Goal: Task Accomplishment & Management: Complete application form

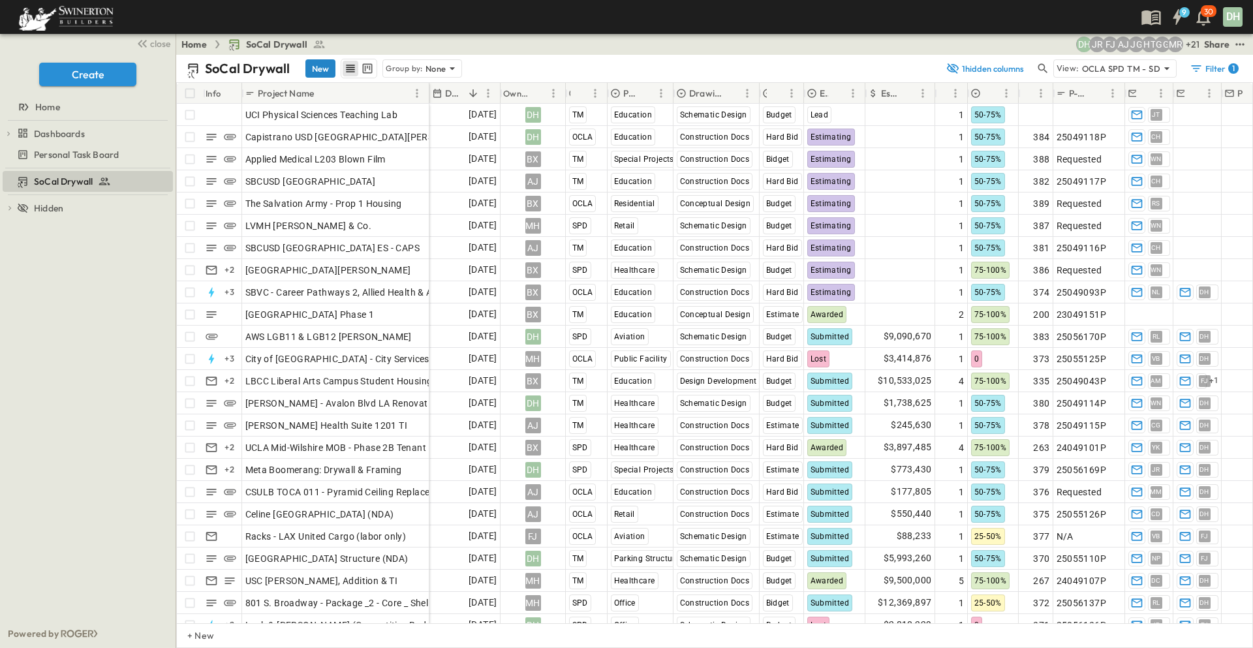
drag, startPoint x: 324, startPoint y: 63, endPoint x: 380, endPoint y: 405, distance: 346.4
click at [324, 63] on button "New" at bounding box center [320, 68] width 30 height 18
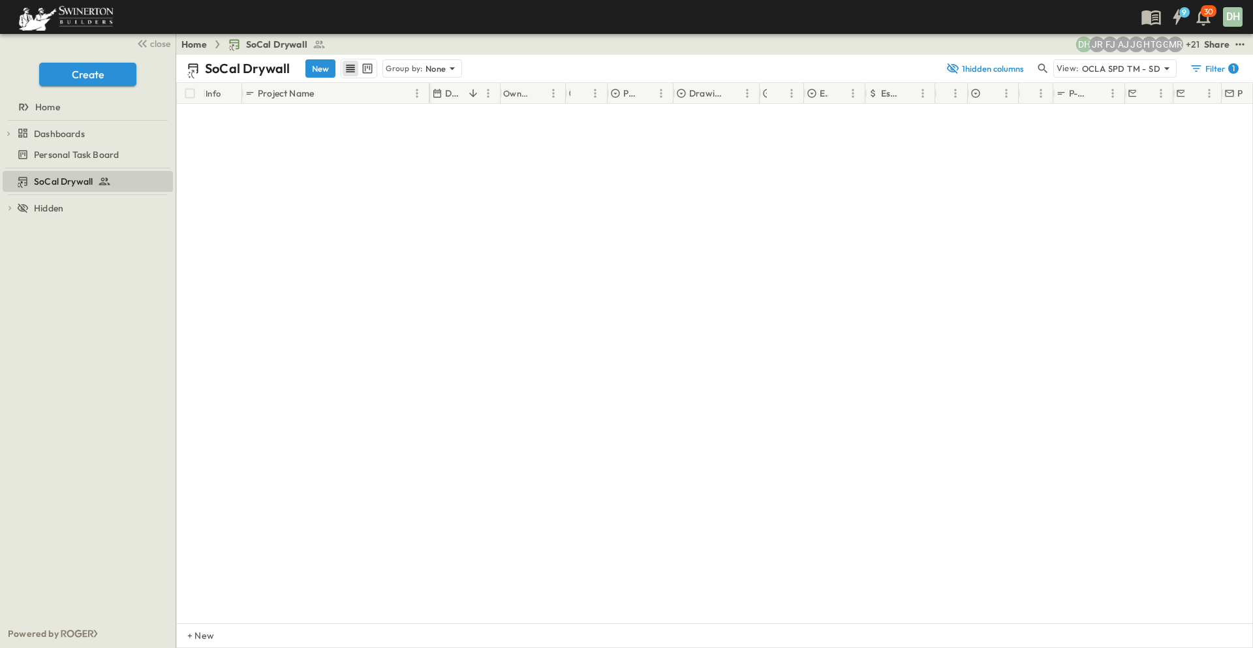
scroll to position [5324, 0]
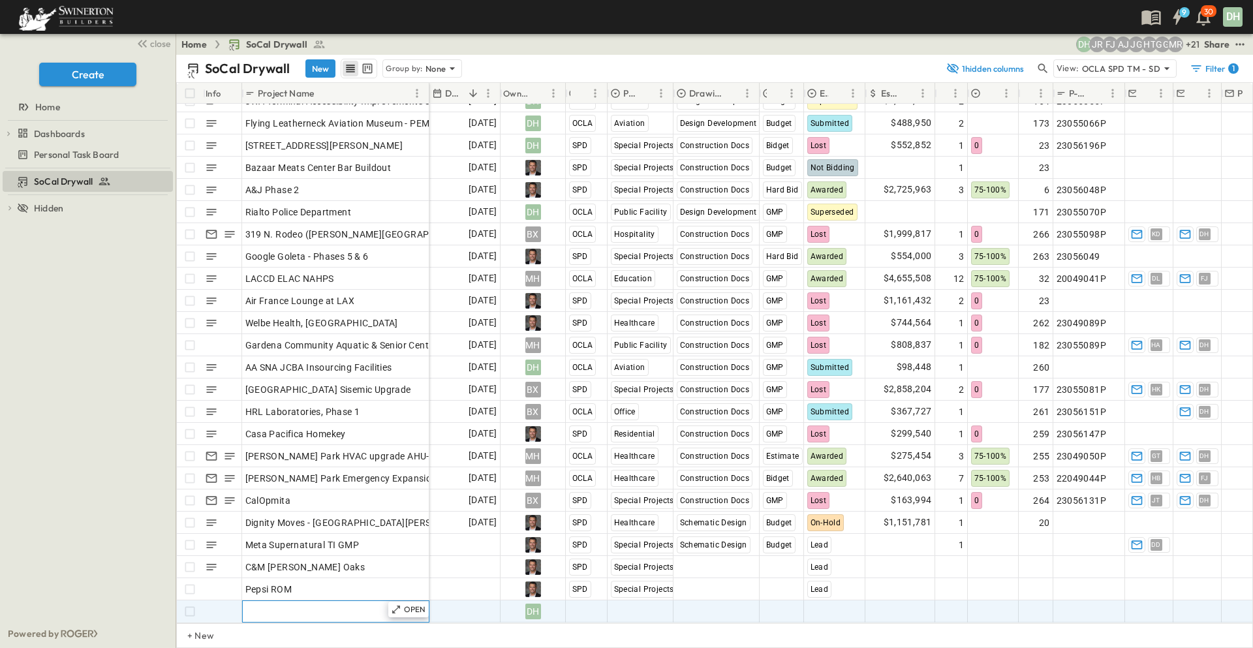
click at [312, 602] on div "Add Name" at bounding box center [335, 611] width 181 height 18
click at [458, 605] on span "Add Date" at bounding box center [476, 611] width 39 height 13
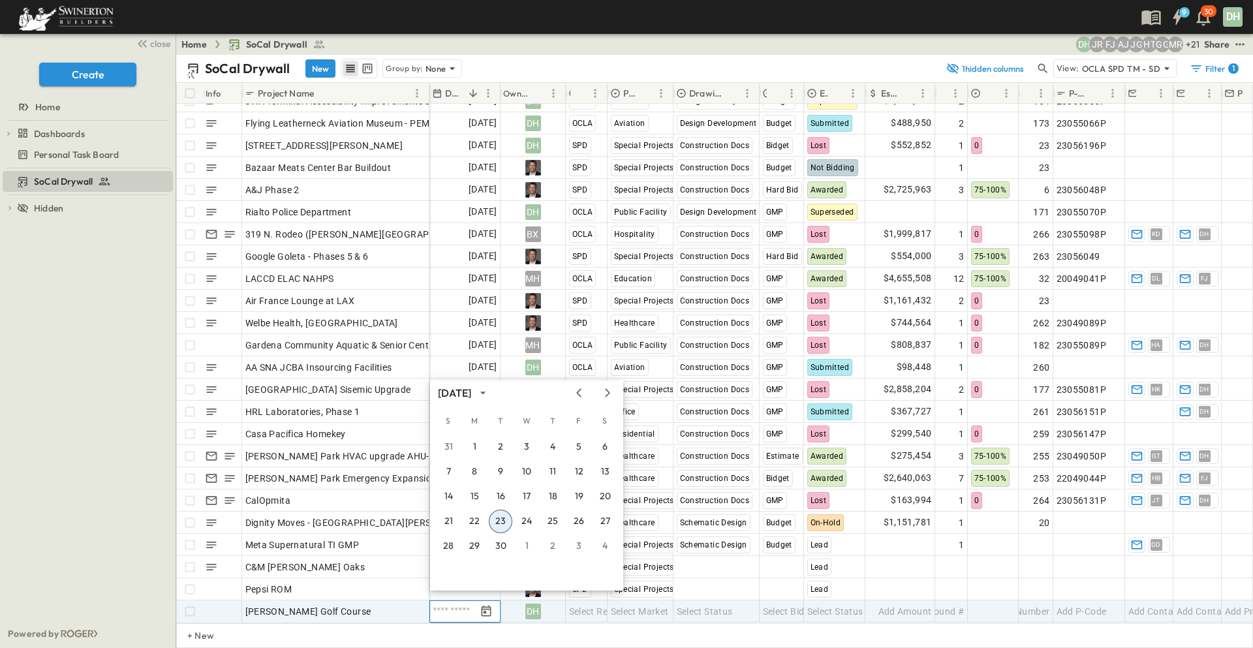
scroll to position [5325, 0]
click at [610, 390] on icon "Next month" at bounding box center [608, 393] width 16 height 10
click at [577, 447] on button "3" at bounding box center [578, 446] width 23 height 23
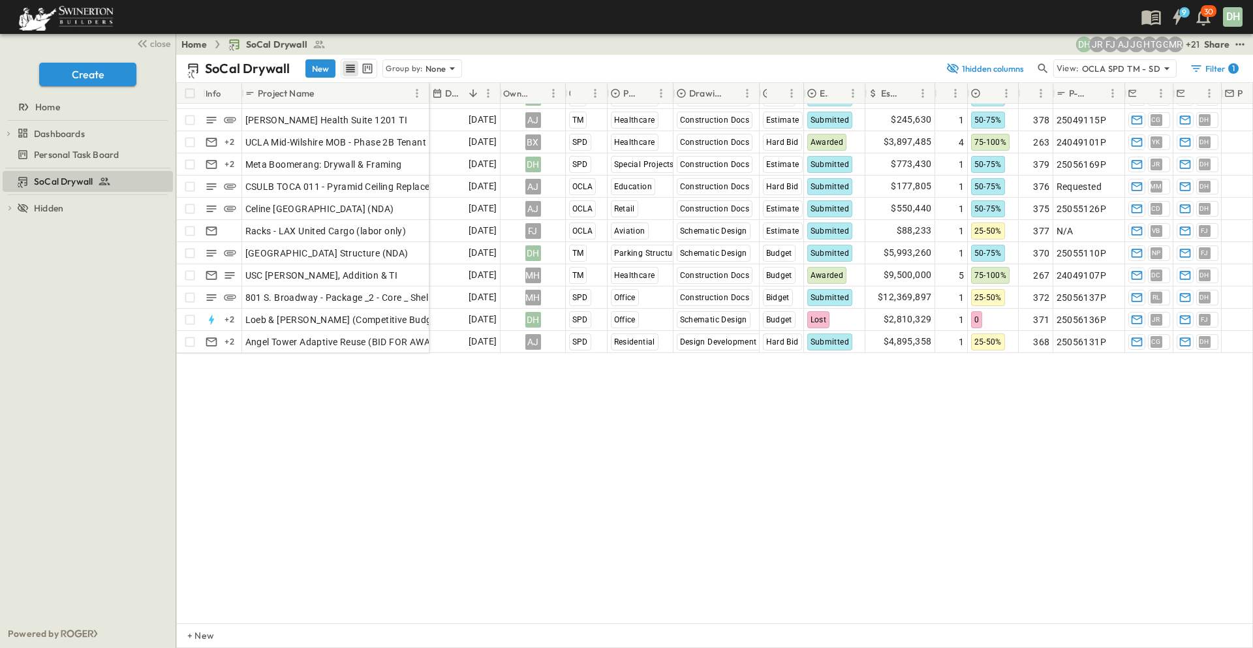
scroll to position [0, 0]
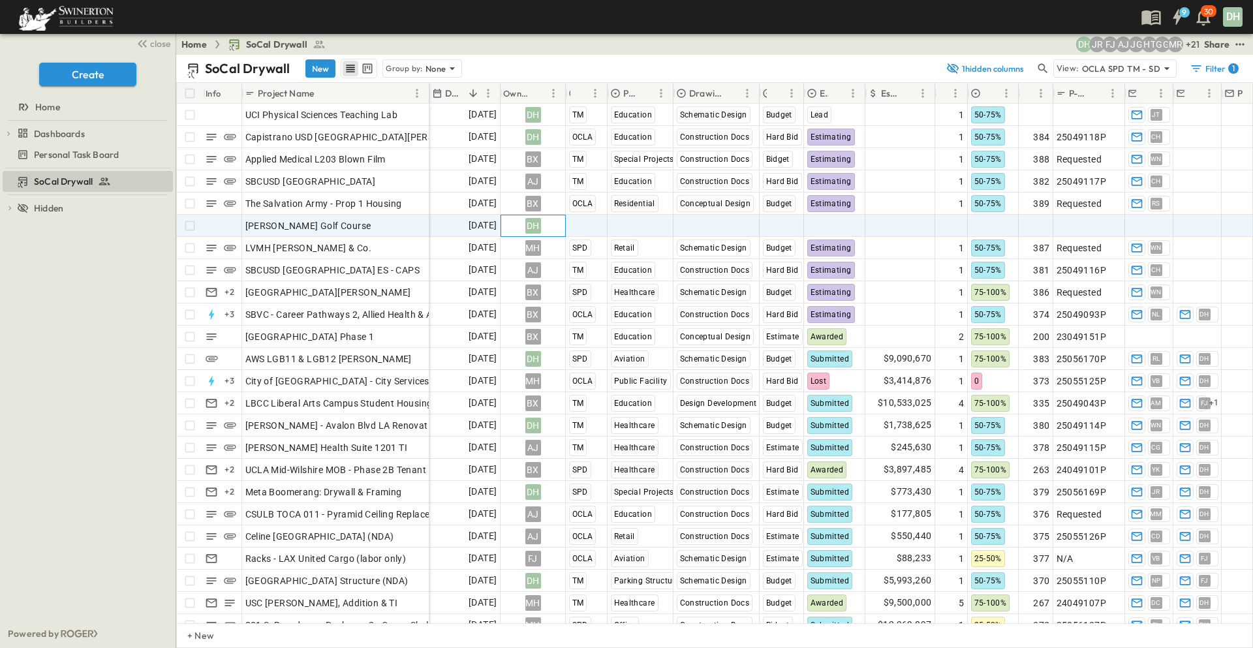
click at [537, 226] on div "DH" at bounding box center [533, 226] width 16 height 16
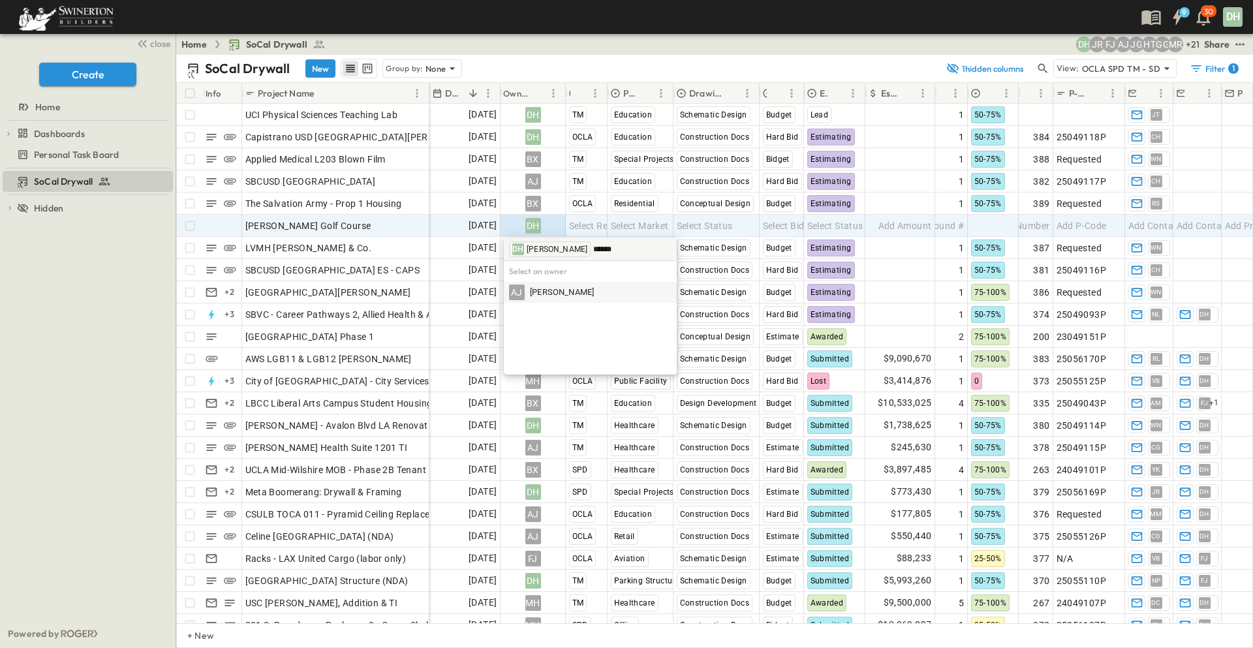
type input "******"
click at [533, 292] on span "[PERSON_NAME]" at bounding box center [562, 292] width 64 height 12
click at [639, 219] on span "Select Market" at bounding box center [640, 225] width 58 height 13
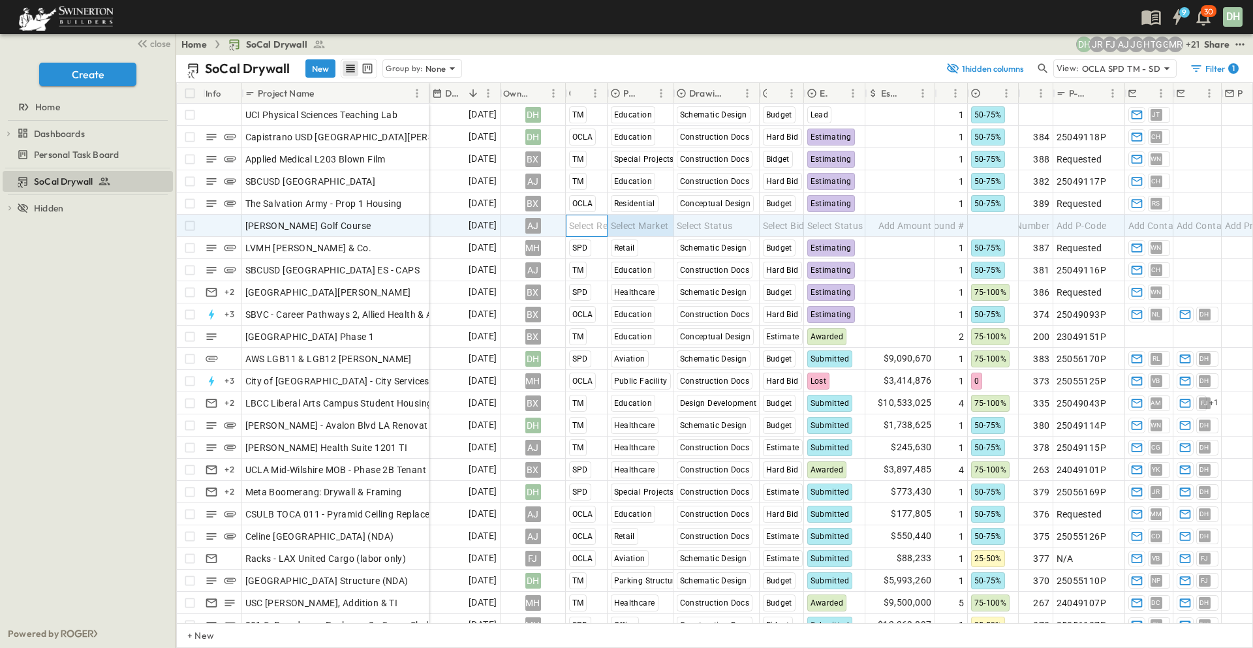
click at [597, 226] on span "Select Region" at bounding box center [597, 225] width 57 height 13
drag, startPoint x: 593, startPoint y: 288, endPoint x: 649, endPoint y: 228, distance: 82.6
click at [594, 288] on span "SPD" at bounding box center [595, 289] width 16 height 10
click at [650, 224] on span "Select Market" at bounding box center [640, 225] width 58 height 13
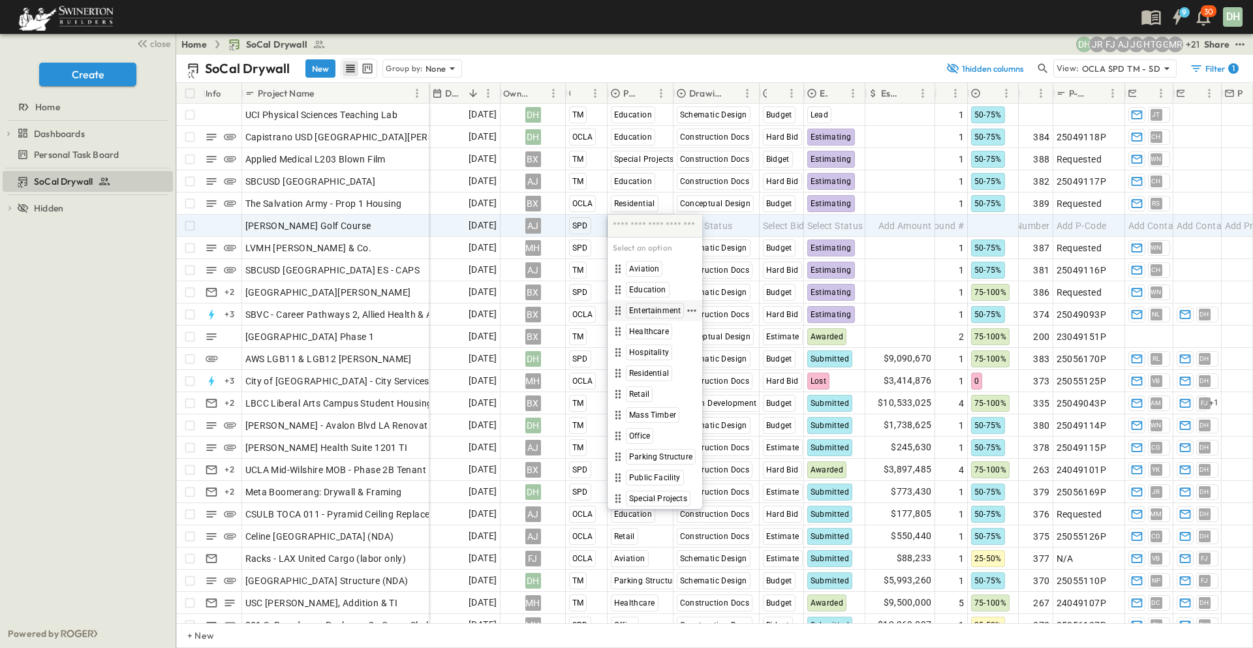
click at [644, 312] on span "Entertainment" at bounding box center [655, 310] width 52 height 10
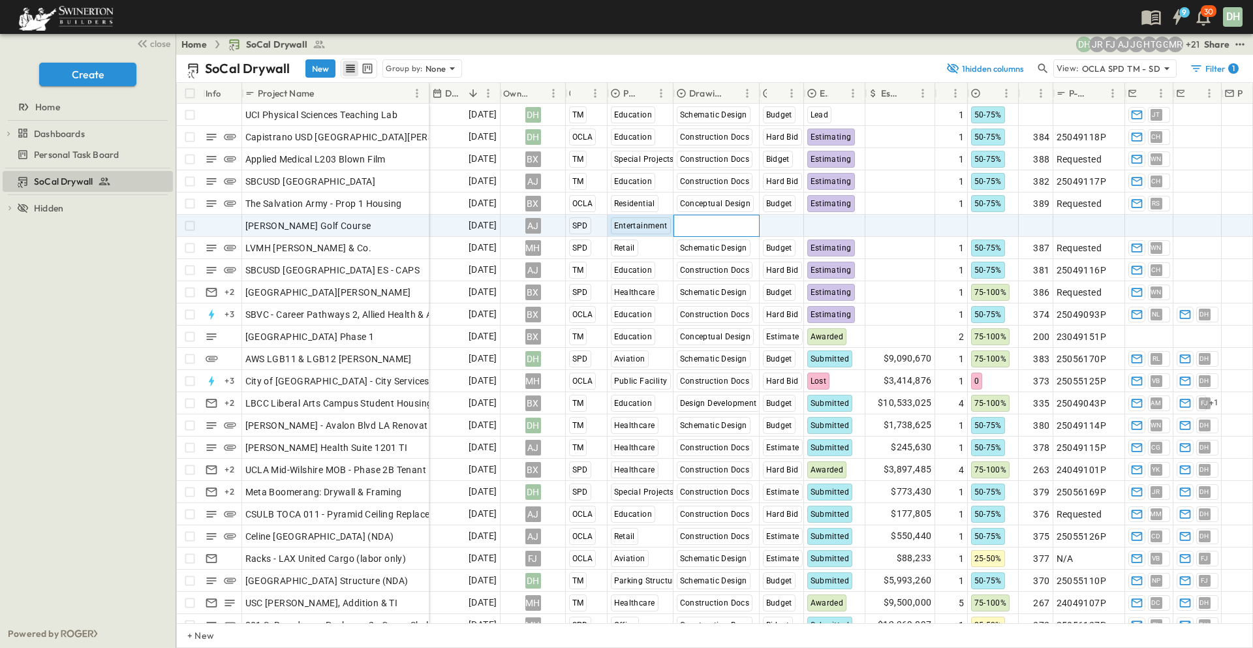
click at [702, 229] on span "Select Status" at bounding box center [705, 225] width 56 height 13
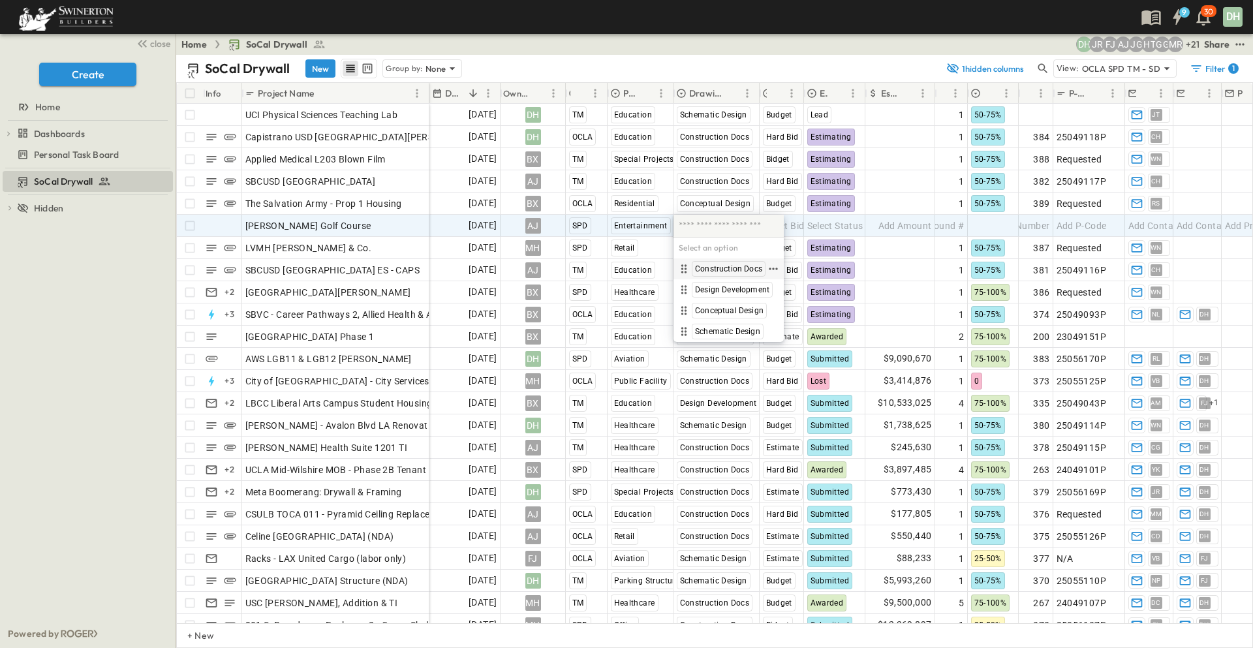
click at [726, 267] on span "Construction Docs" at bounding box center [728, 269] width 67 height 10
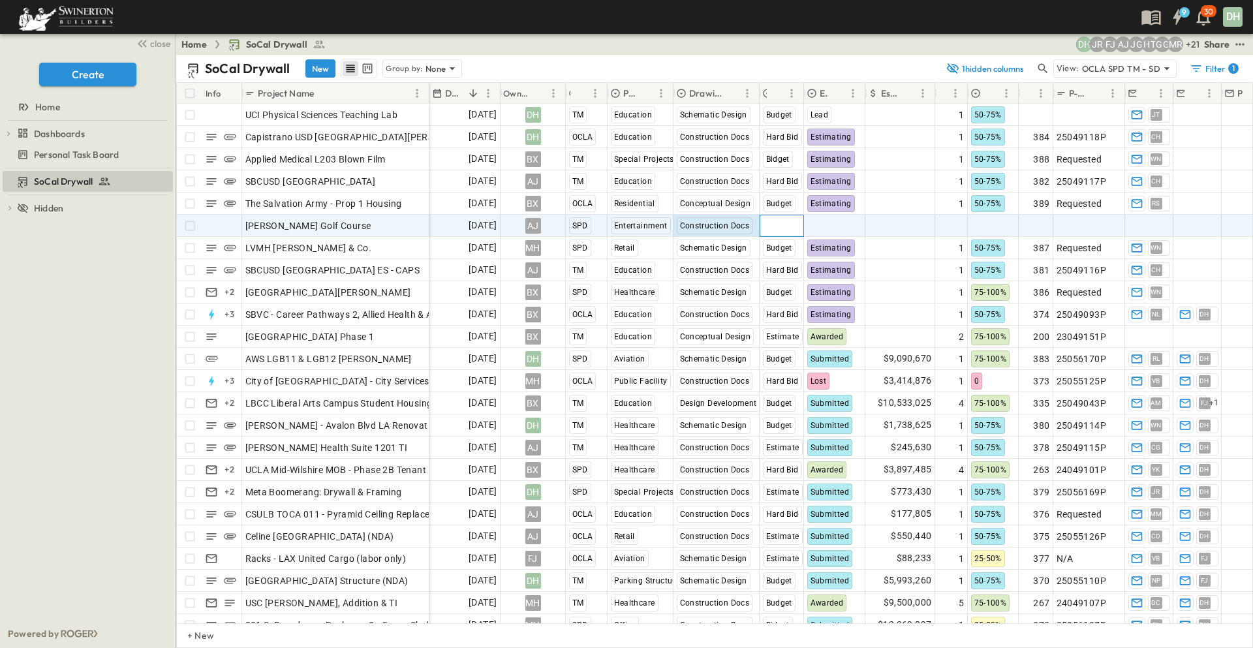
click at [791, 228] on span "Select Bid Type" at bounding box center [795, 225] width 65 height 13
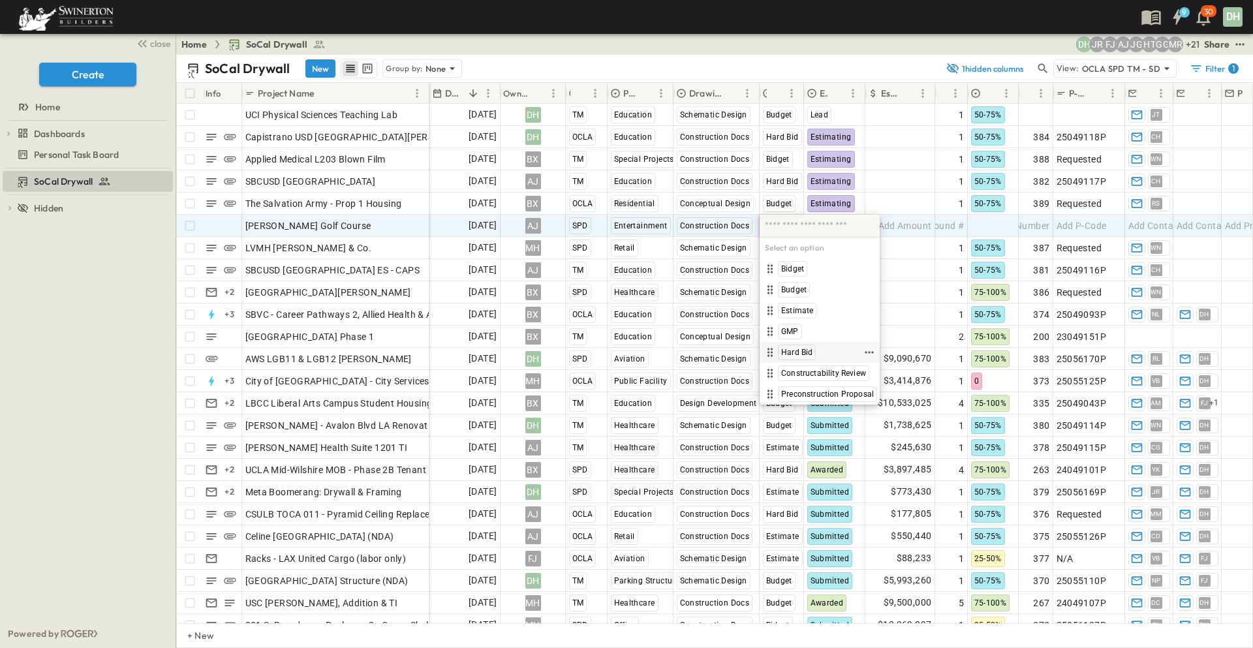
click at [797, 348] on span "Hard Bid" at bounding box center [796, 352] width 31 height 10
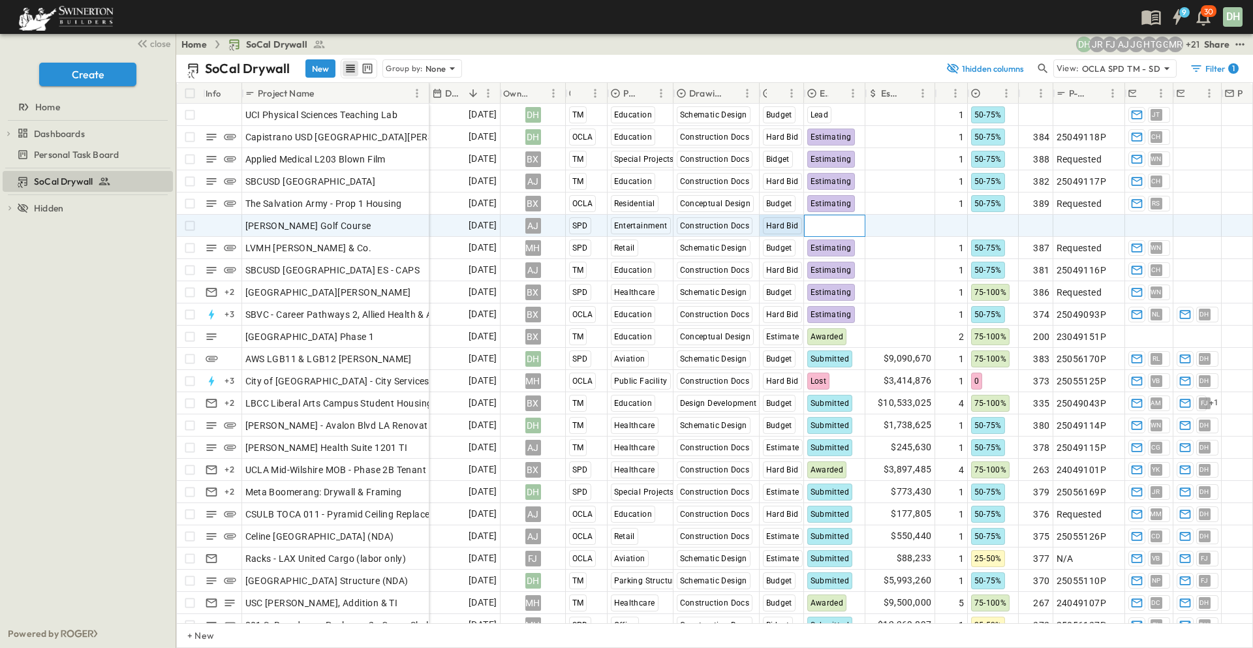
click at [836, 230] on span "Select Status" at bounding box center [835, 225] width 56 height 13
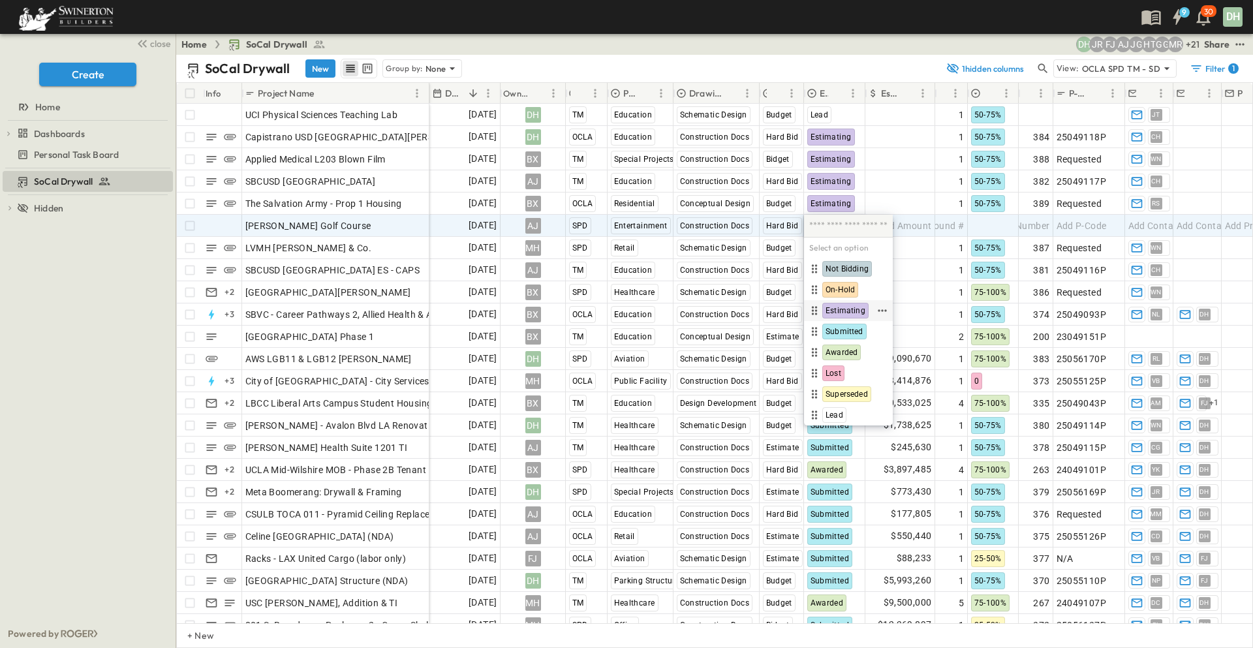
click at [851, 309] on span "Estimating" at bounding box center [845, 310] width 40 height 10
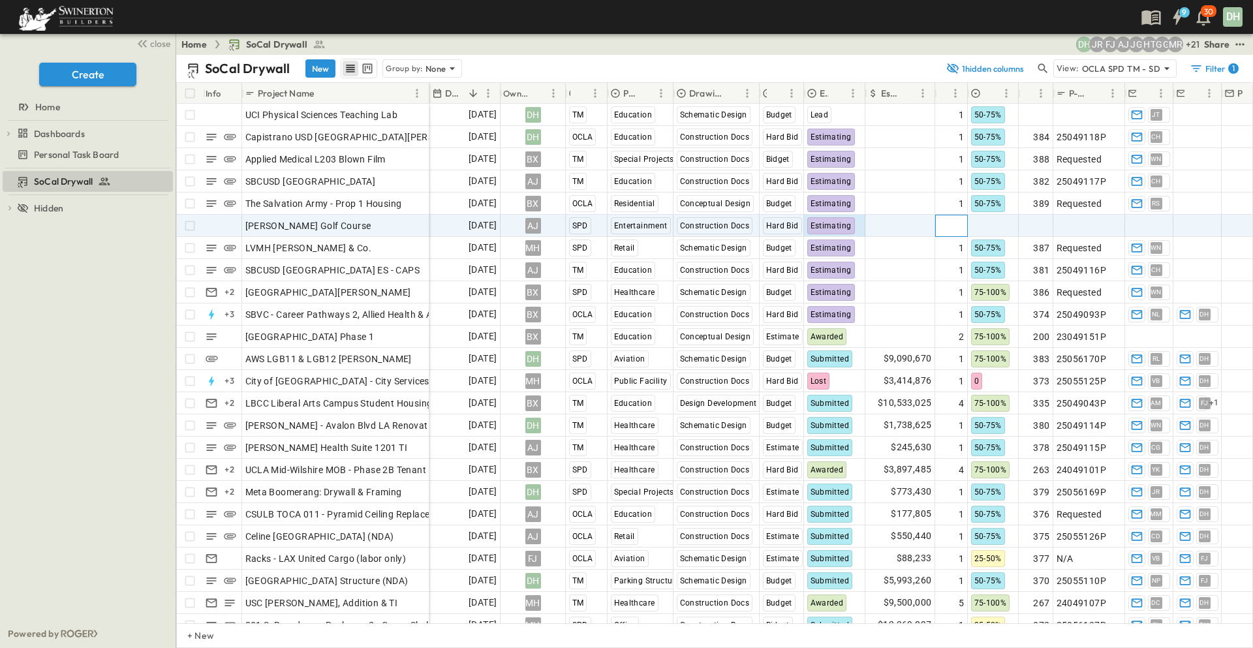
click at [966, 220] on div "Add Round #" at bounding box center [950, 225] width 31 height 21
type input "*"
click at [962, 222] on input "*" at bounding box center [950, 225] width 31 height 16
click at [986, 223] on div at bounding box center [993, 225] width 50 height 21
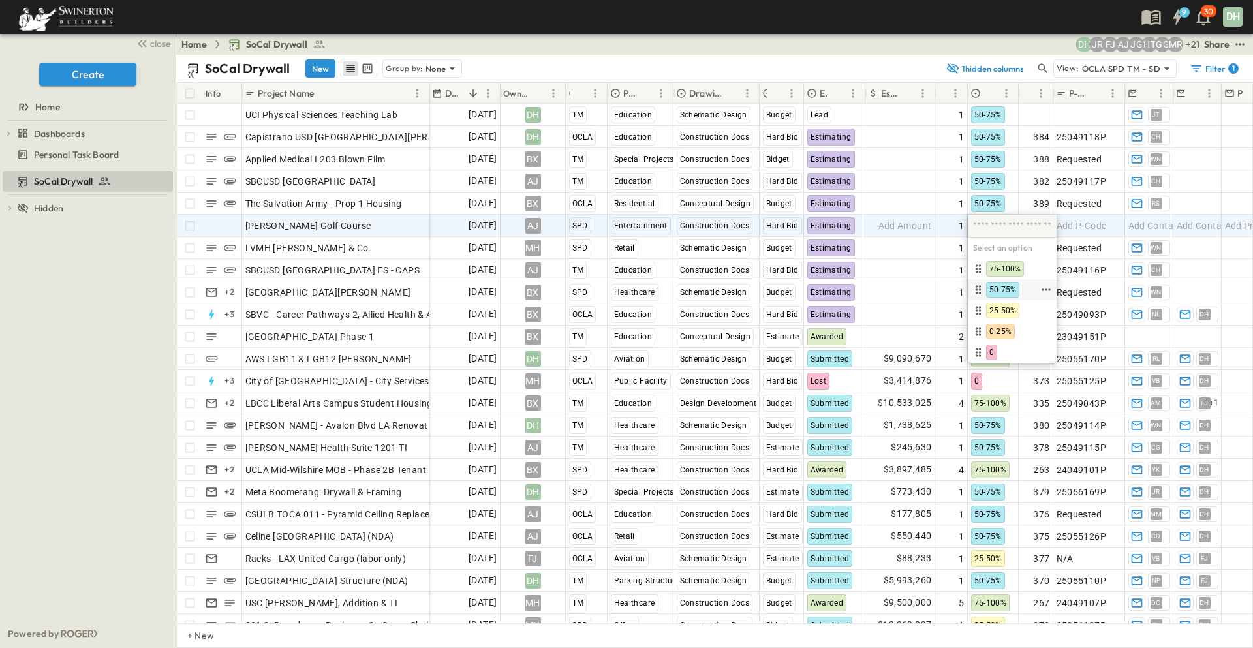
click at [1018, 290] on div "50-75%" at bounding box center [1002, 290] width 33 height 16
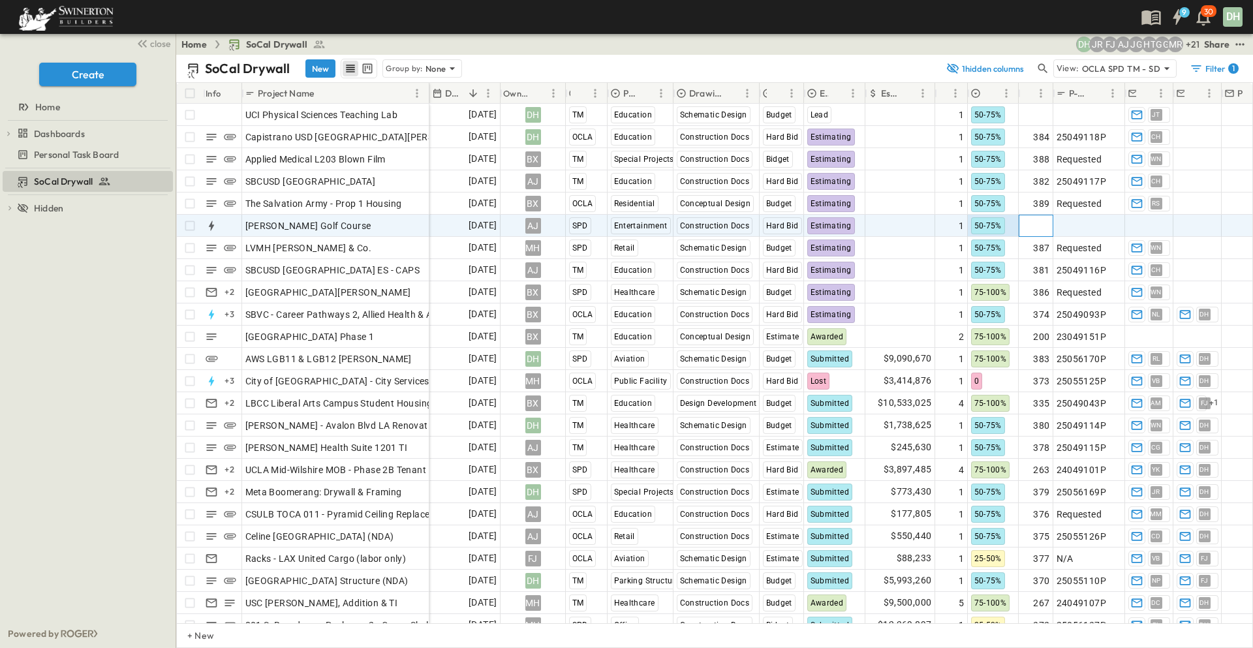
click at [1039, 222] on span "Add Number" at bounding box center [1022, 225] width 53 height 13
type input "***"
type input "*********"
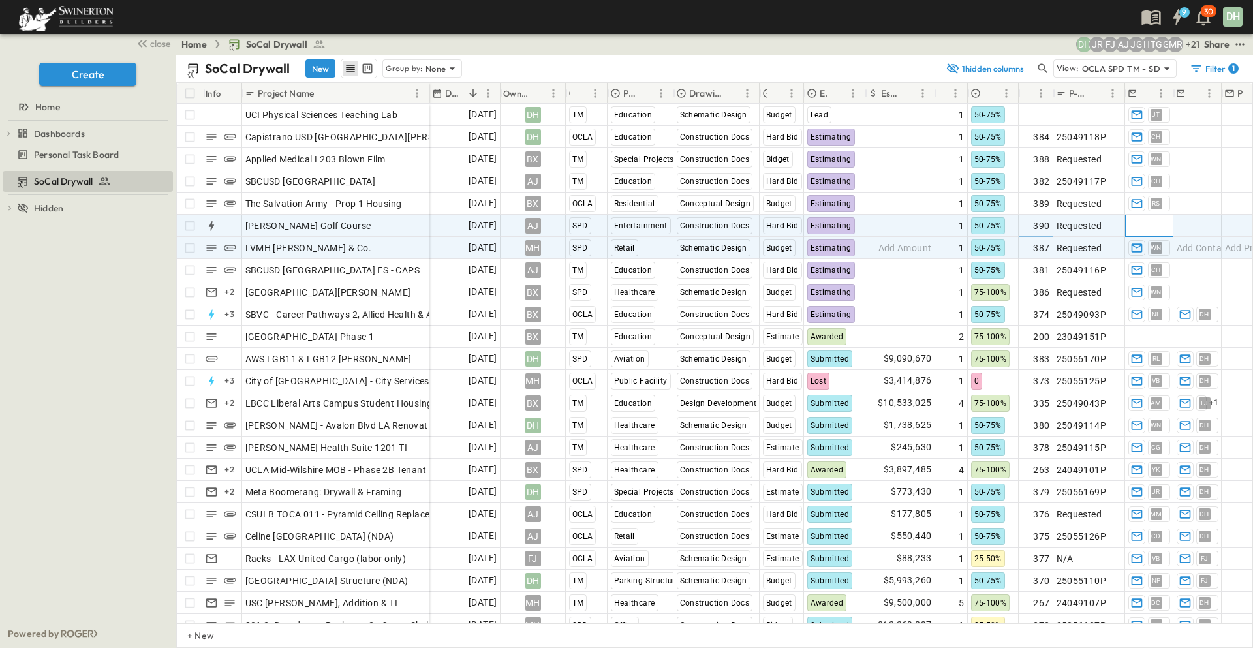
click at [1144, 223] on span "Add Contact" at bounding box center [1154, 225] width 53 height 13
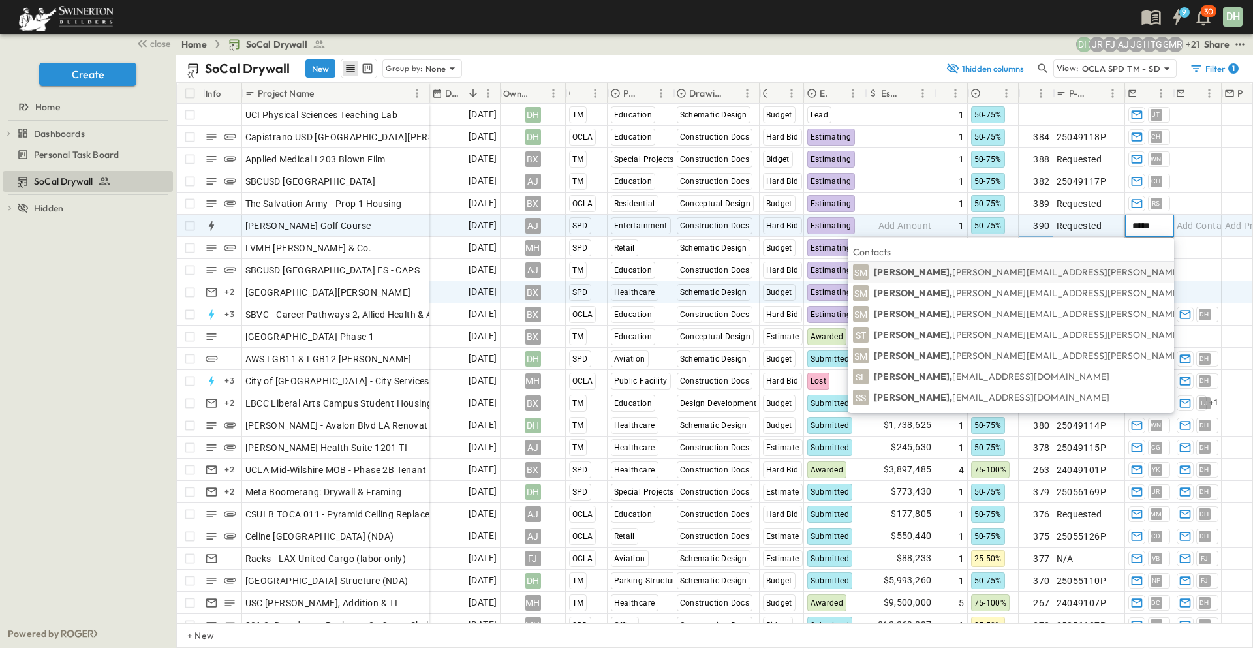
type input "*****"
click at [1009, 292] on p "[PERSON_NAME], [PERSON_NAME][EMAIL_ADDRESS][PERSON_NAME][PERSON_NAME][DOMAIN_NA…" at bounding box center [1102, 292] width 457 height 13
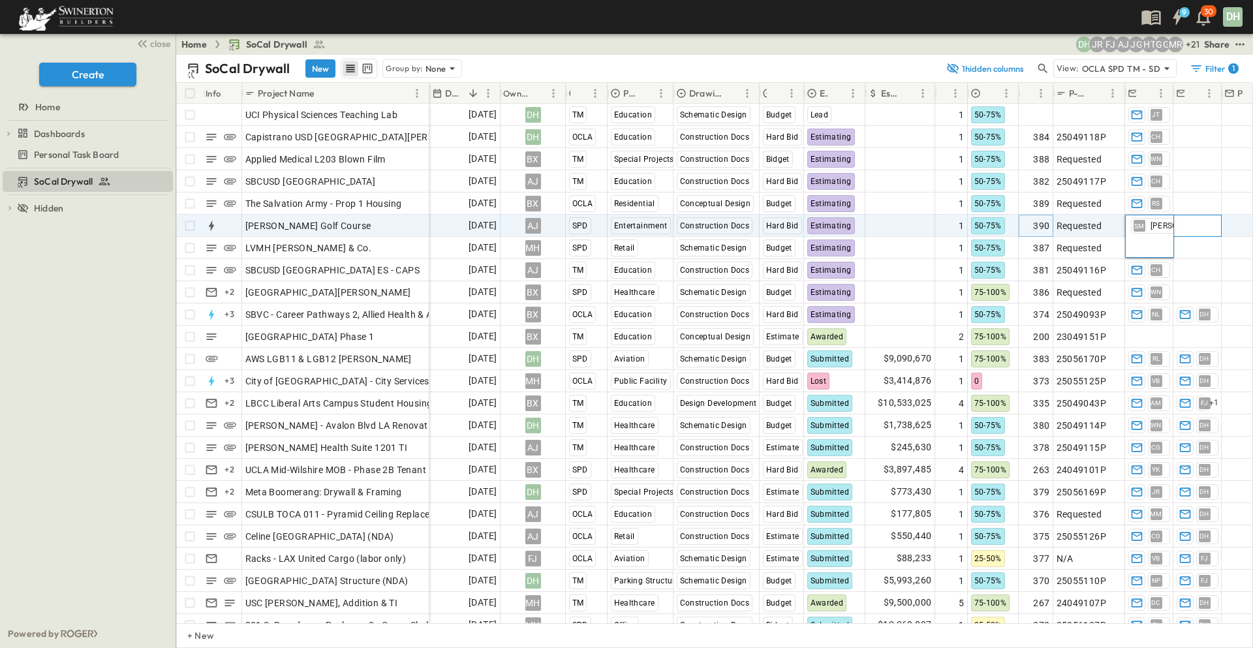
click at [1195, 227] on span "Add Contact" at bounding box center [1202, 225] width 53 height 13
click at [405, 221] on p "OPEN" at bounding box center [415, 224] width 22 height 10
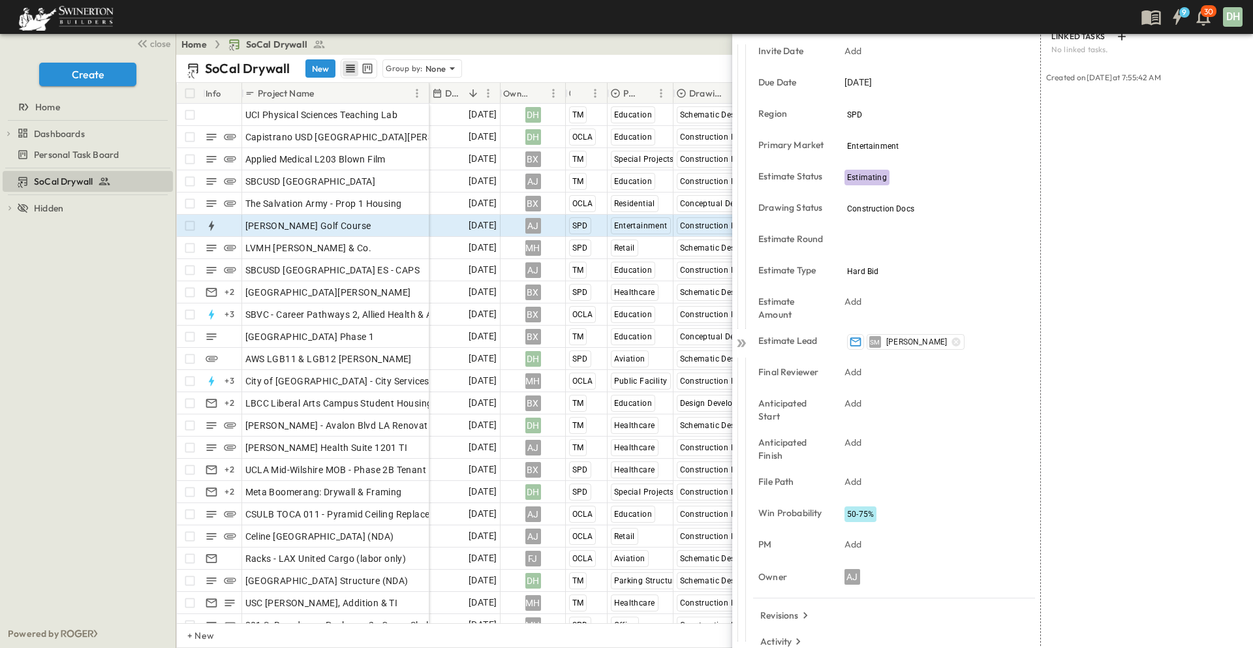
scroll to position [192, 0]
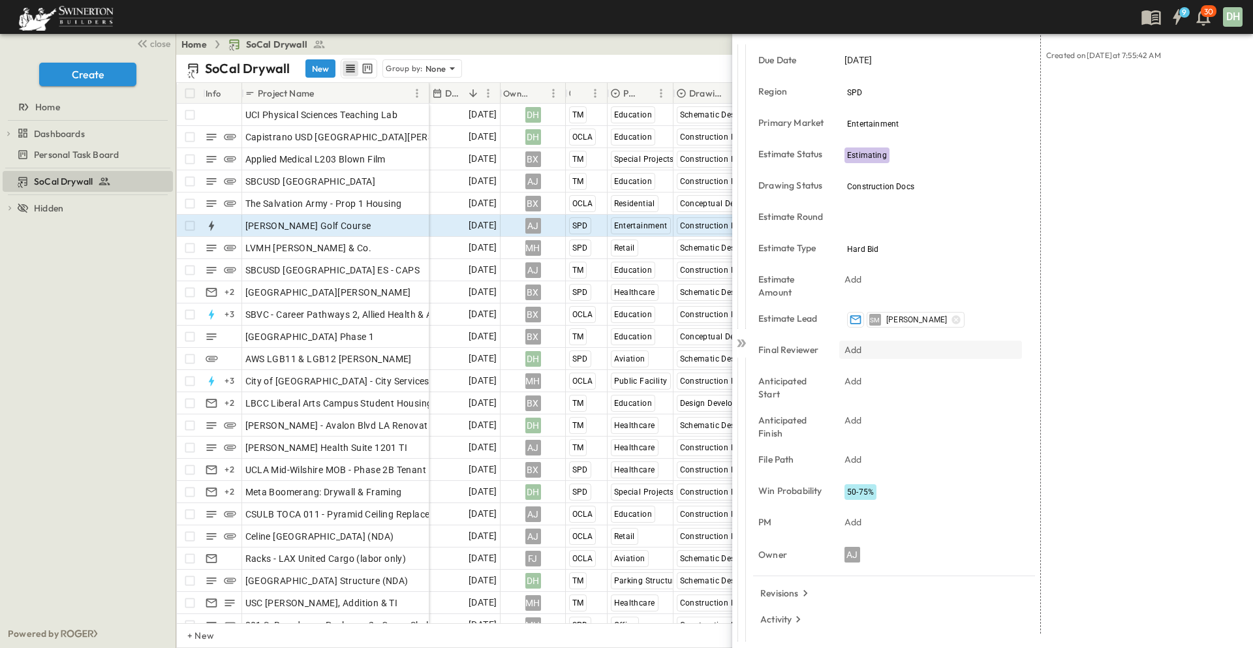
click at [872, 348] on div "Add" at bounding box center [930, 350] width 183 height 18
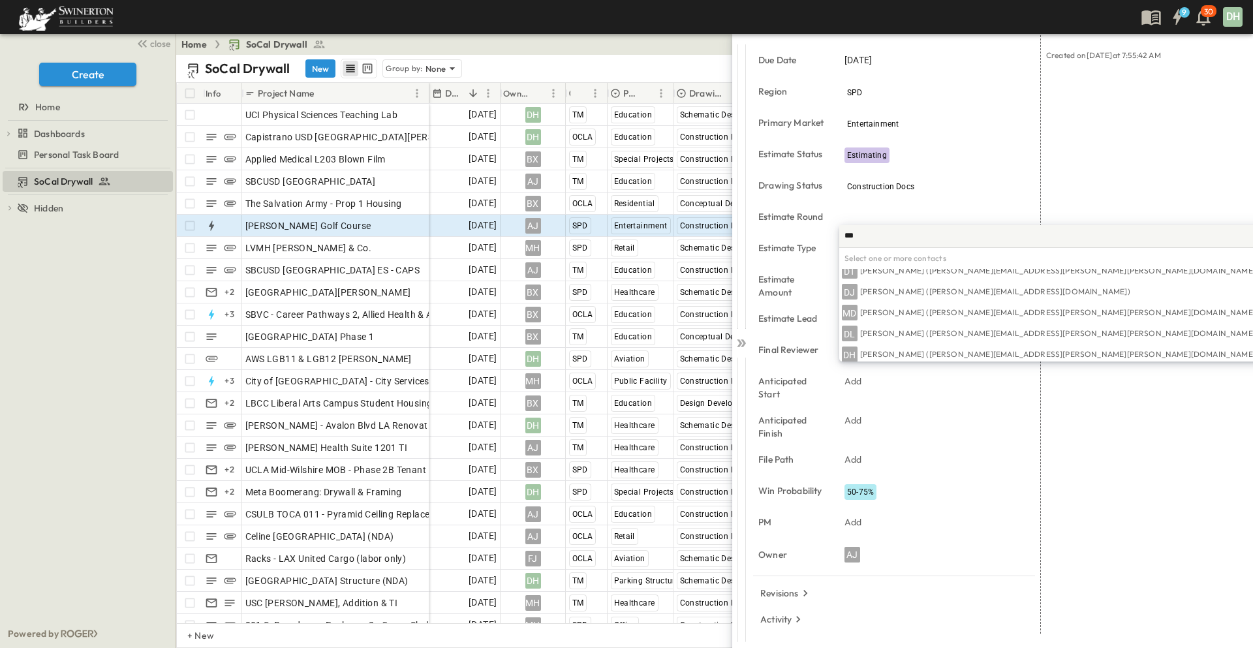
scroll to position [116, 0]
type input "***"
click at [892, 331] on p "[PERSON_NAME] ([PERSON_NAME][EMAIL_ADDRESS][PERSON_NAME][PERSON_NAME][DOMAIN_NA…" at bounding box center [1059, 330] width 398 height 10
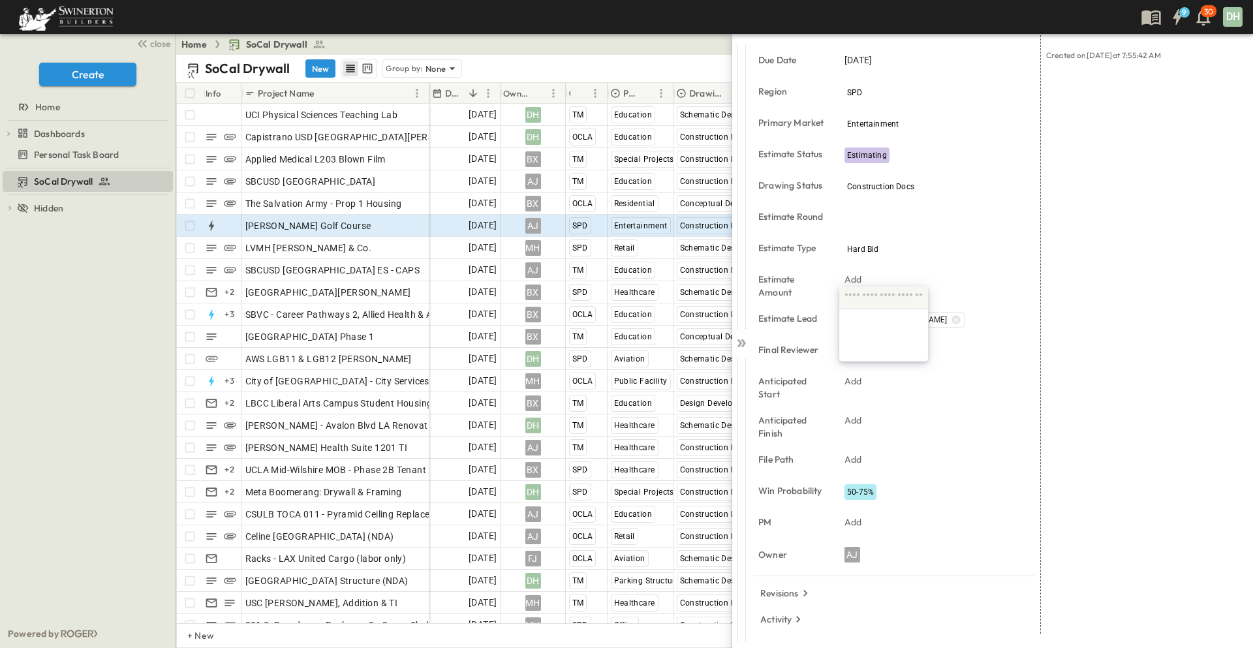
scroll to position [0, 0]
click at [1126, 303] on div "LINKED EMAILS No linked emails. ATTACHMENTS No linked attachments. LINKED TASKS…" at bounding box center [1142, 289] width 202 height 690
click at [864, 382] on div "Add" at bounding box center [930, 381] width 183 height 18
click at [1018, 168] on icon "Next month" at bounding box center [1016, 168] width 5 height 8
click at [1018, 167] on icon "Next month" at bounding box center [1017, 169] width 16 height 10
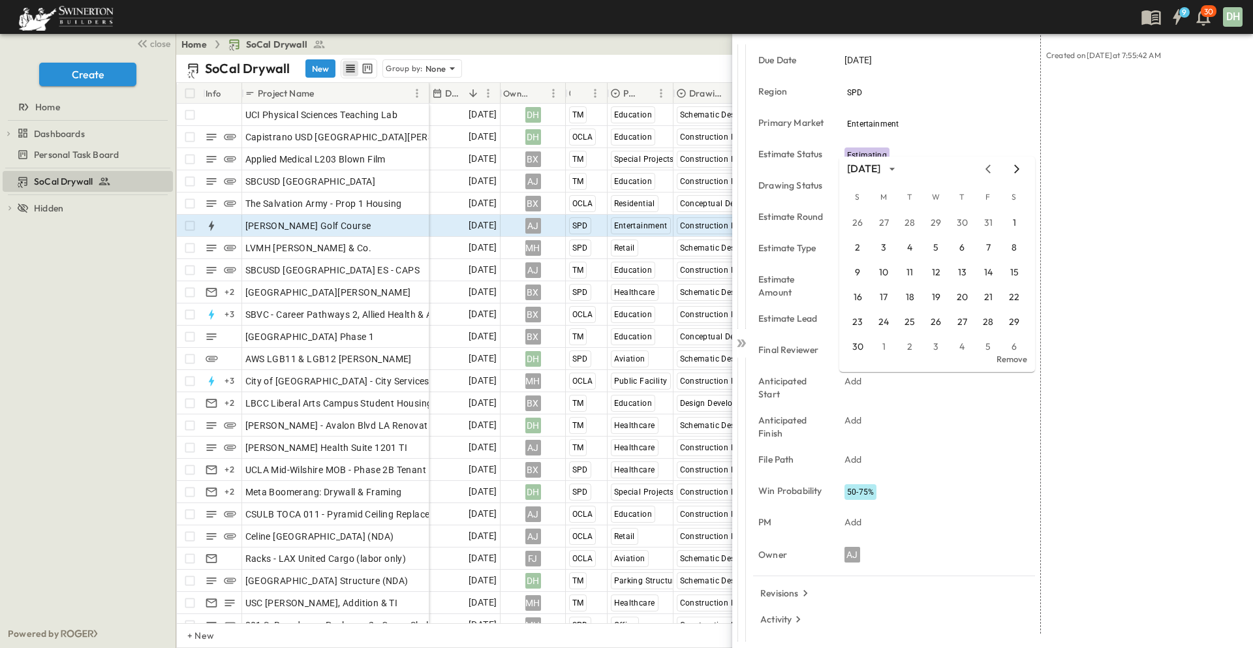
click at [1018, 167] on icon "Next month" at bounding box center [1017, 169] width 16 height 10
click at [933, 326] on button "1" at bounding box center [935, 322] width 23 height 23
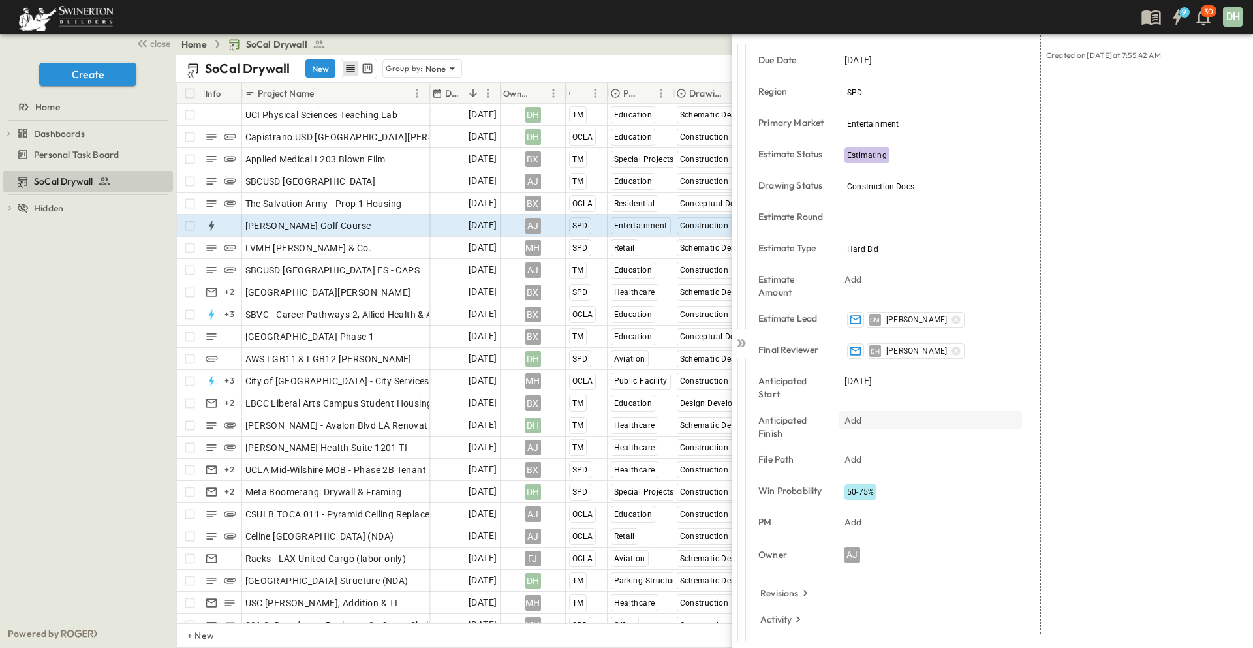
click at [877, 419] on div "Add" at bounding box center [930, 420] width 183 height 18
click at [1021, 209] on icon "Next month" at bounding box center [1017, 208] width 16 height 10
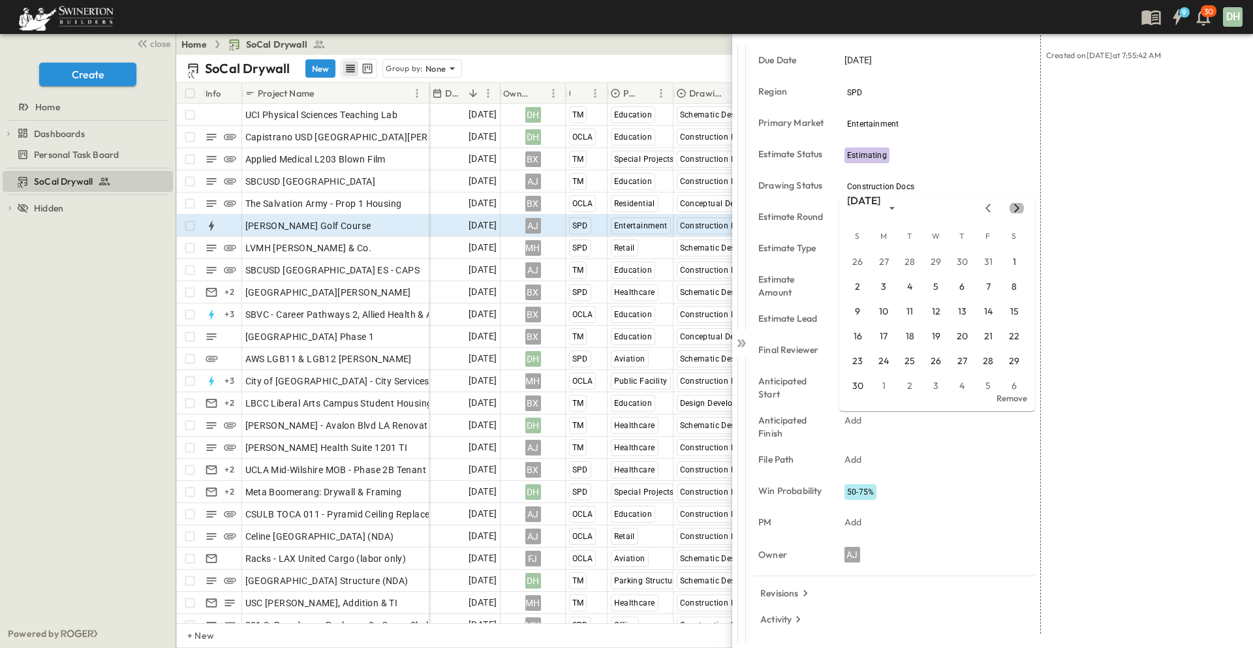
click at [1021, 209] on icon "Next month" at bounding box center [1017, 208] width 16 height 10
click at [1018, 207] on icon "Next month" at bounding box center [1017, 208] width 16 height 10
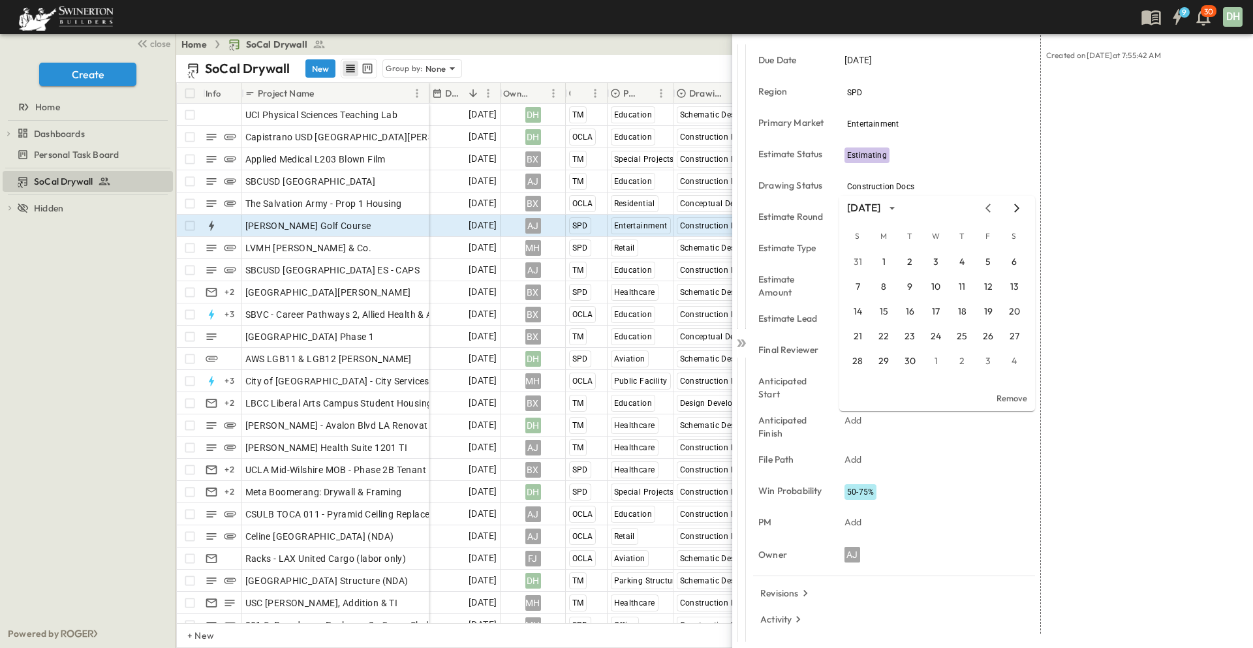
click at [1018, 207] on icon "Next month" at bounding box center [1017, 208] width 16 height 10
click at [992, 208] on icon "Previous month" at bounding box center [988, 208] width 16 height 10
click at [987, 361] on button "28" at bounding box center [987, 361] width 23 height 23
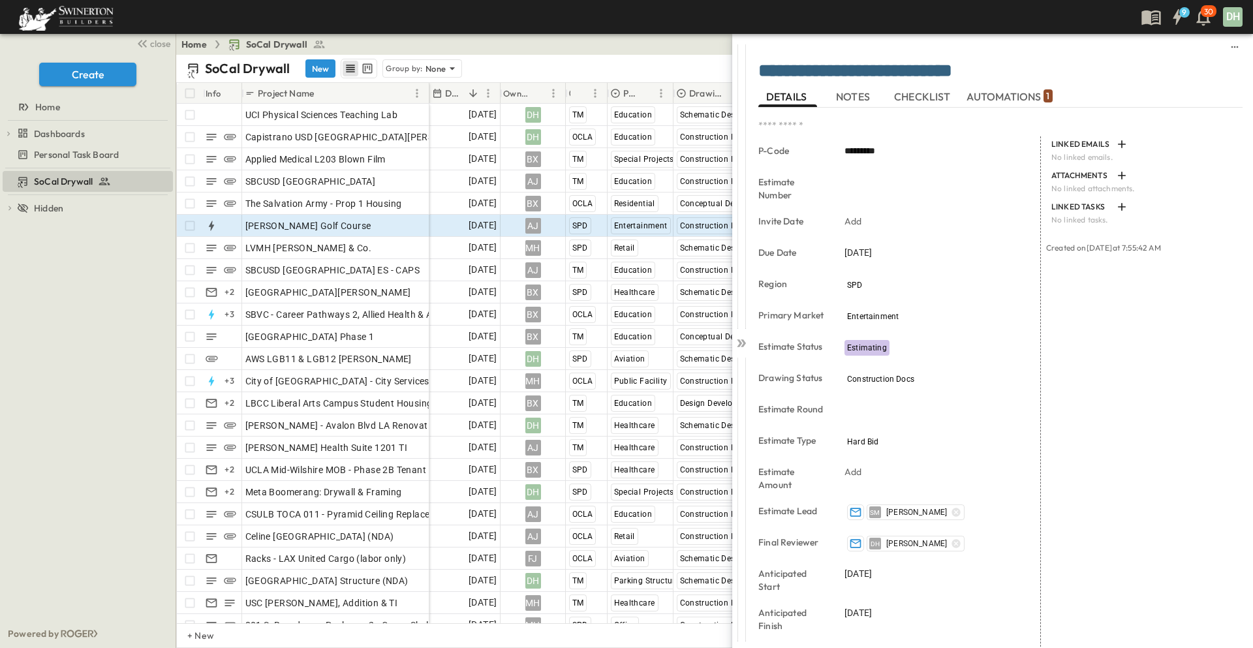
click at [855, 92] on span "NOTES" at bounding box center [854, 97] width 37 height 12
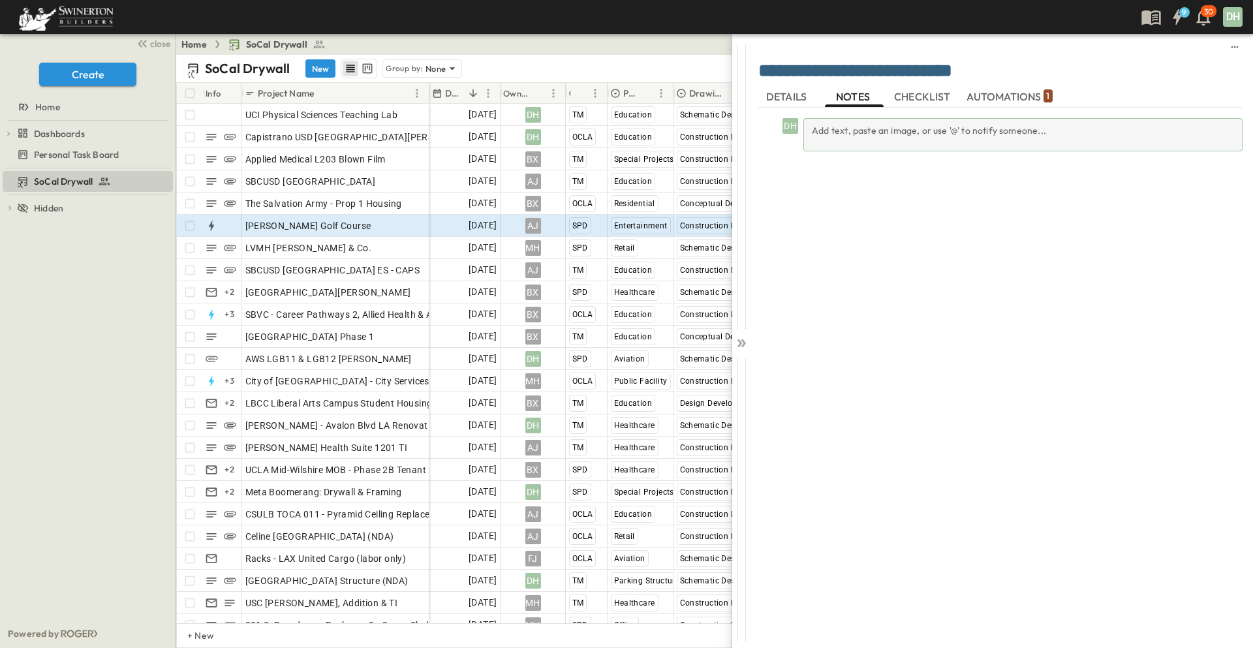
click at [816, 133] on div "Add text, paste an image, or use '@' to notify someone..." at bounding box center [1022, 134] width 439 height 33
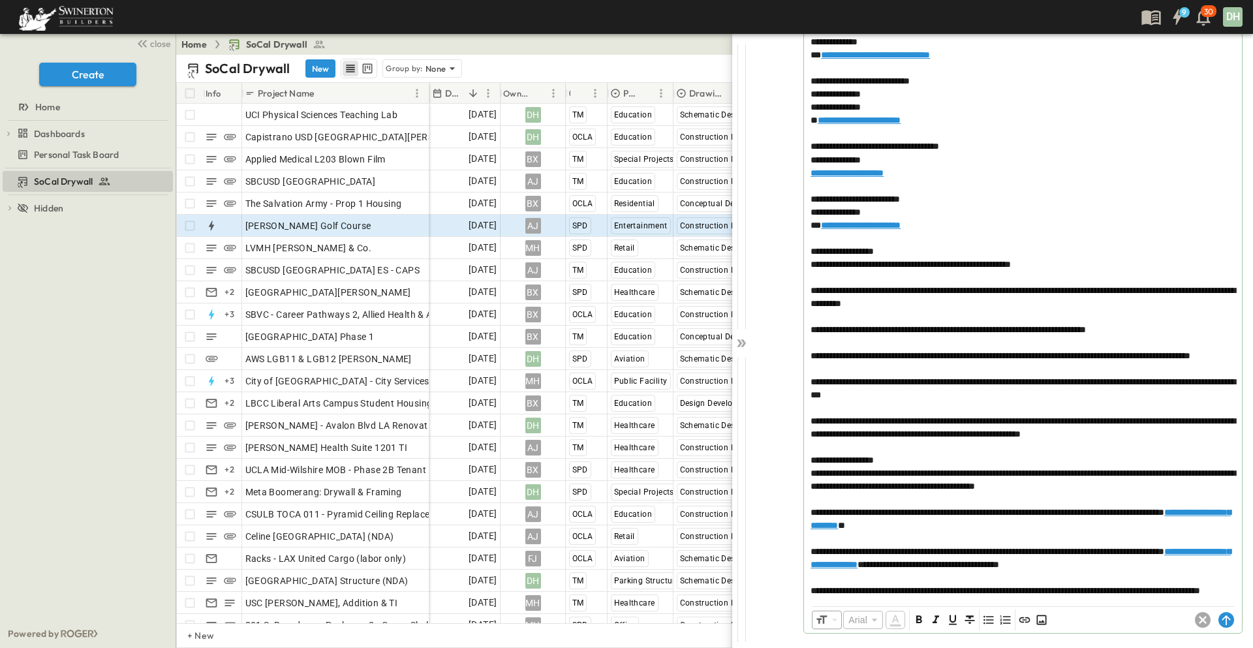
scroll to position [454, 0]
click at [1221, 618] on icon at bounding box center [1225, 620] width 8 height 10
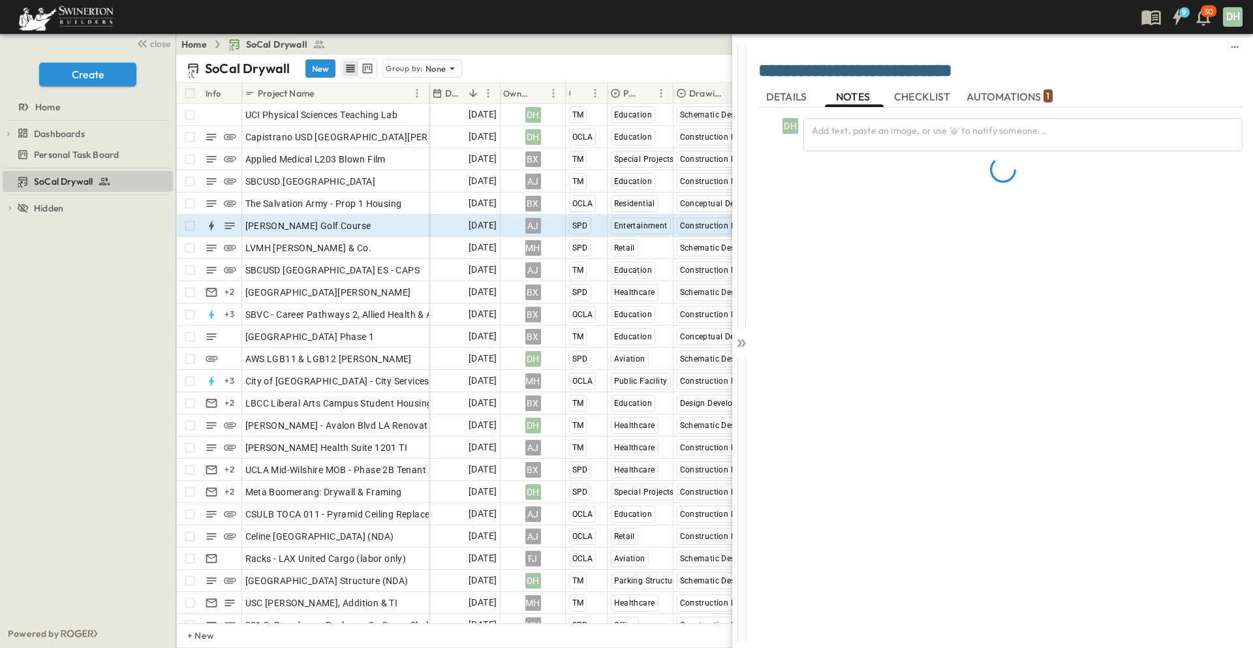
scroll to position [0, 0]
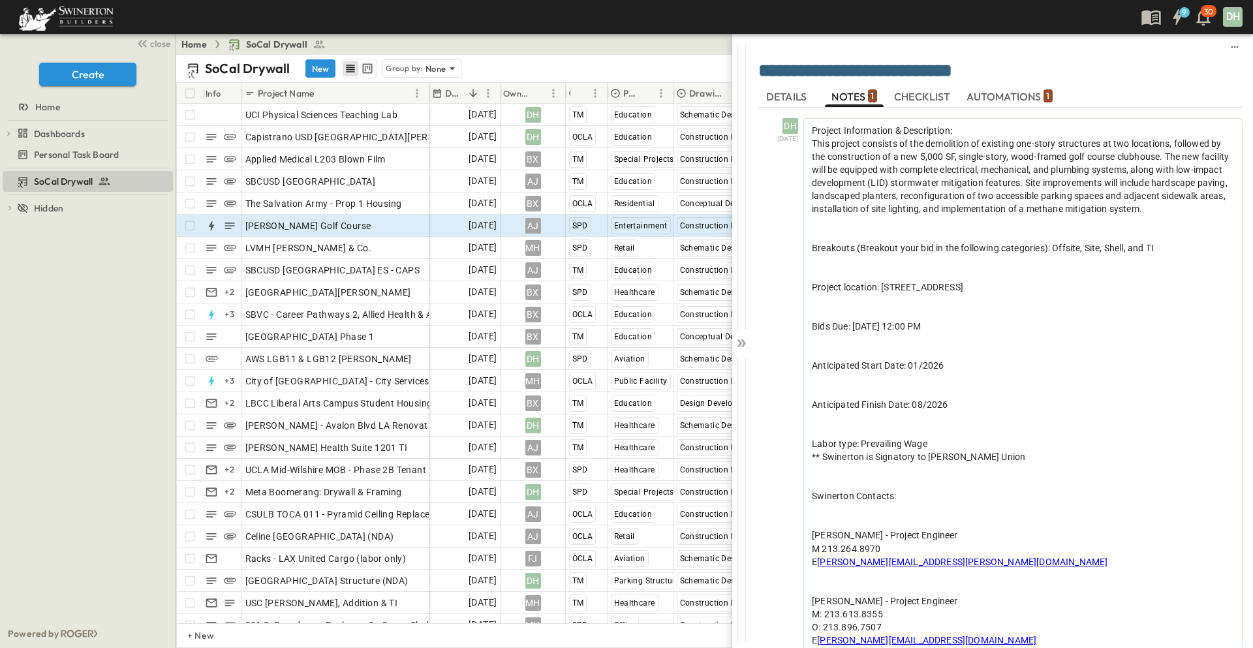
click at [785, 97] on span "DETAILS" at bounding box center [787, 97] width 43 height 12
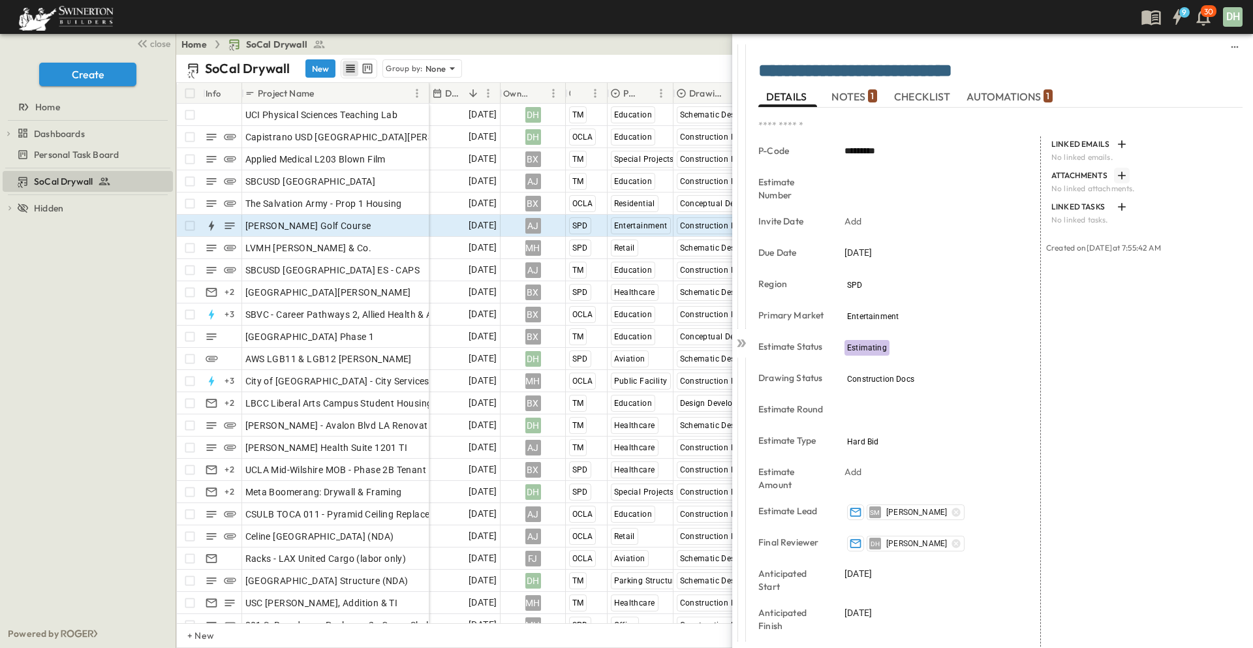
click at [1118, 176] on icon "button" at bounding box center [1122, 176] width 8 height 8
click at [744, 348] on icon at bounding box center [741, 343] width 13 height 13
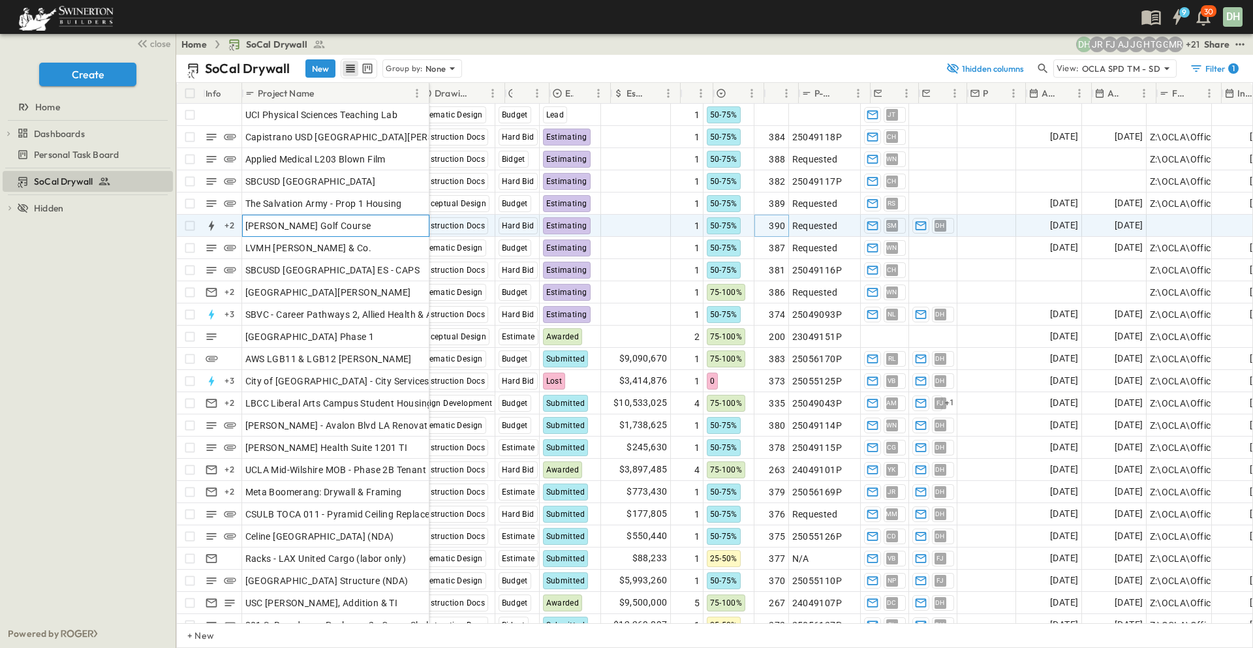
scroll to position [0, 303]
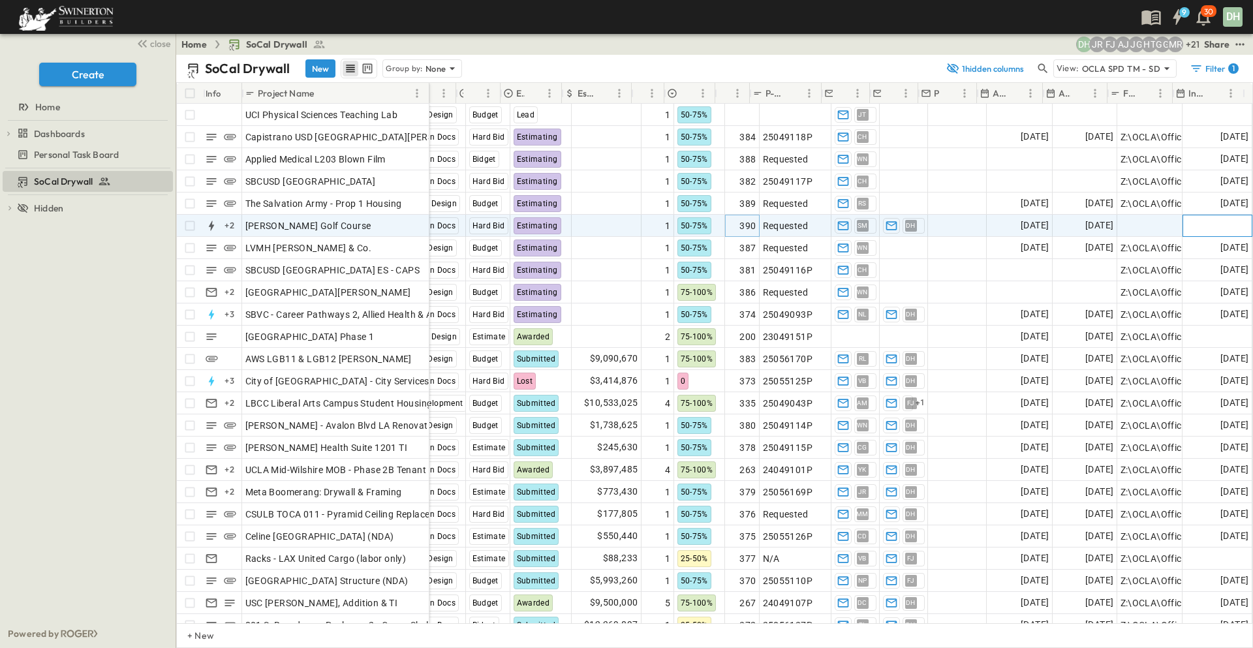
click at [1213, 224] on span "Add Date" at bounding box center [1228, 225] width 39 height 13
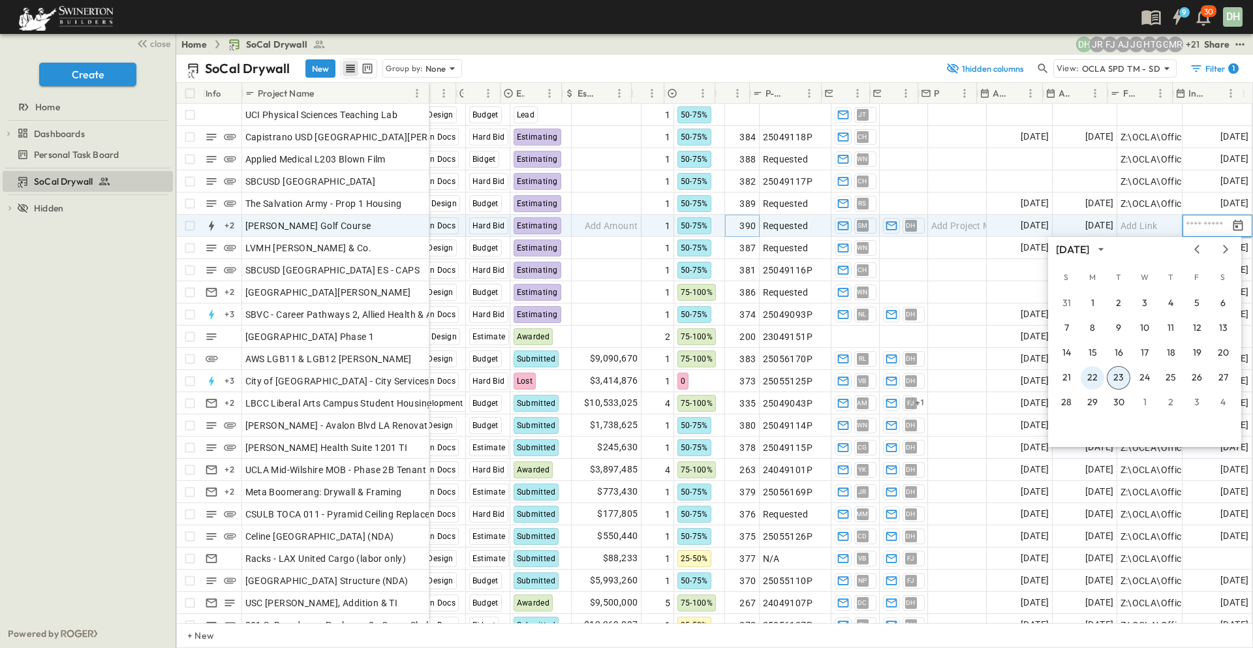
click at [1092, 376] on button "22" at bounding box center [1091, 377] width 23 height 23
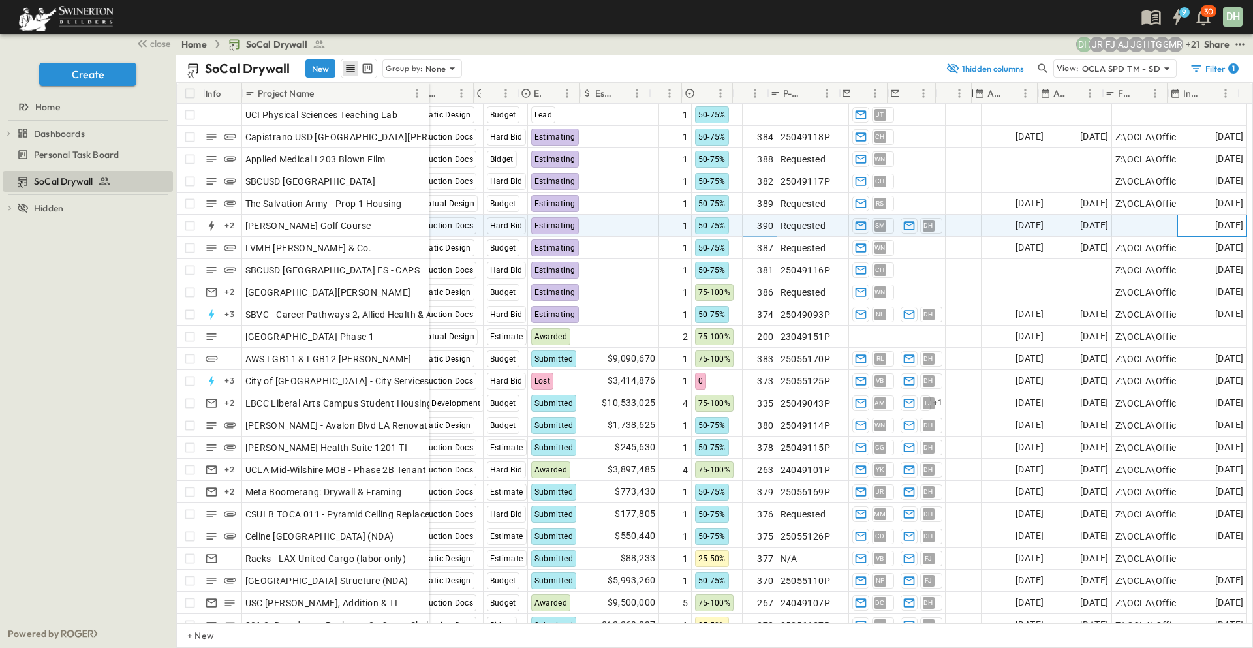
click at [973, 94] on div at bounding box center [971, 93] width 13 height 37
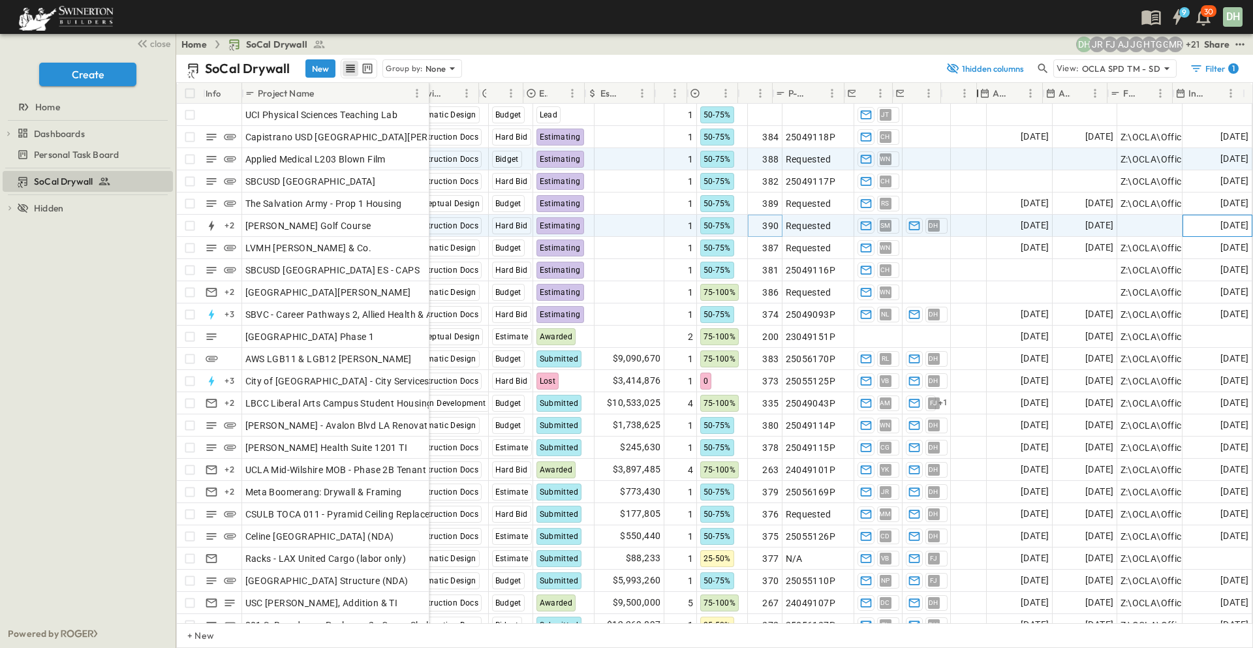
scroll to position [0, 281]
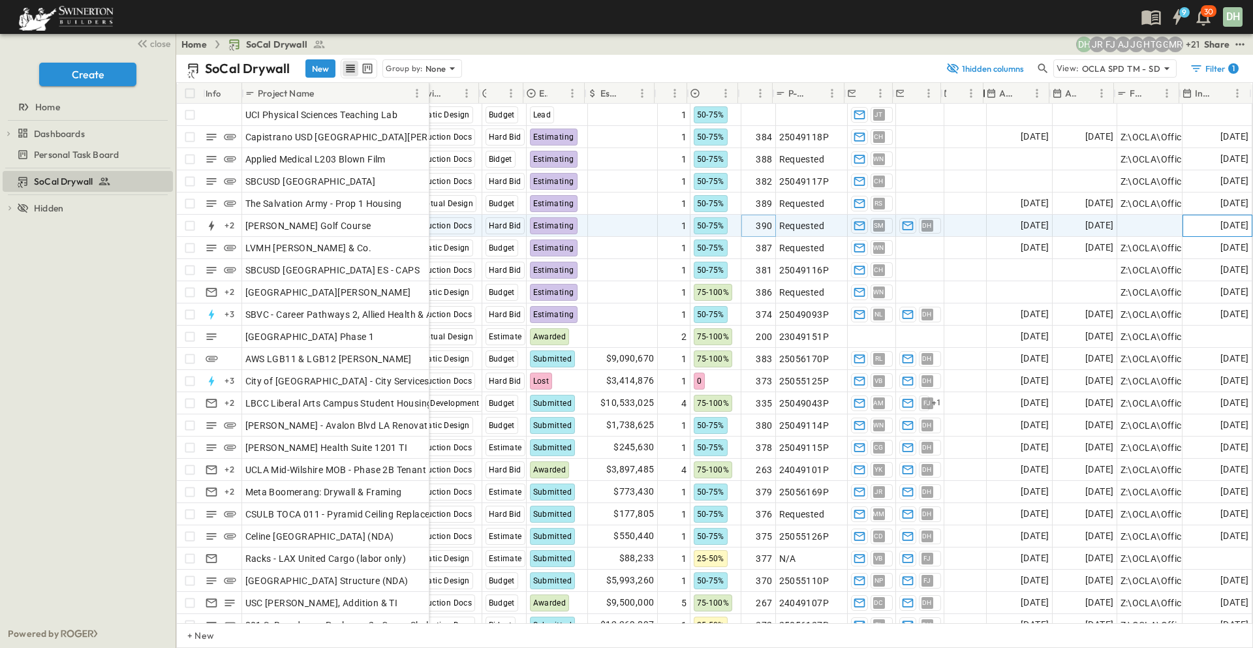
drag, startPoint x: 979, startPoint y: 96, endPoint x: 986, endPoint y: 97, distance: 6.7
click at [986, 97] on div at bounding box center [983, 93] width 13 height 37
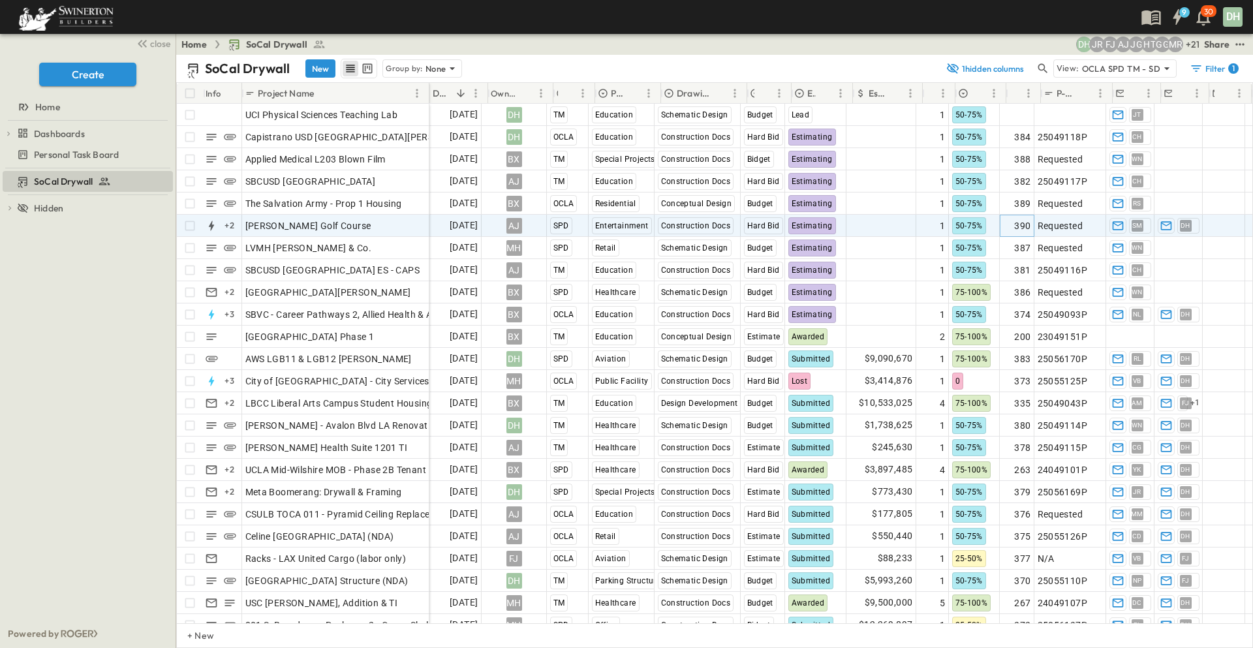
scroll to position [0, 0]
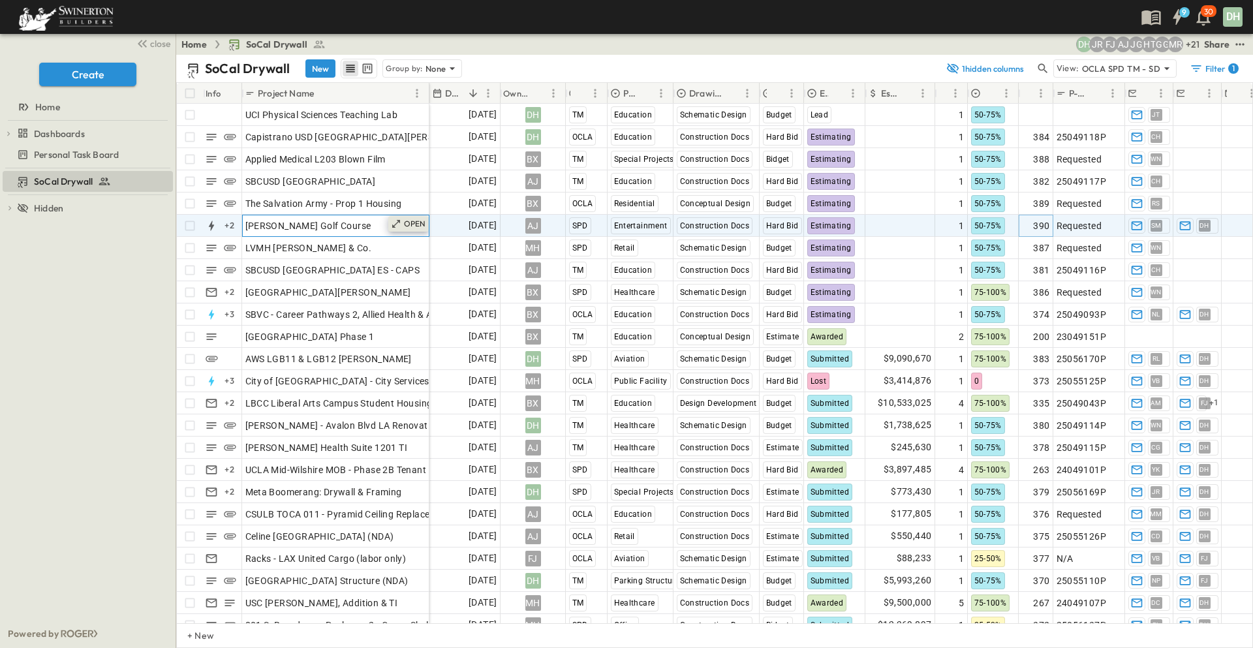
click at [406, 226] on p "OPEN" at bounding box center [415, 224] width 22 height 10
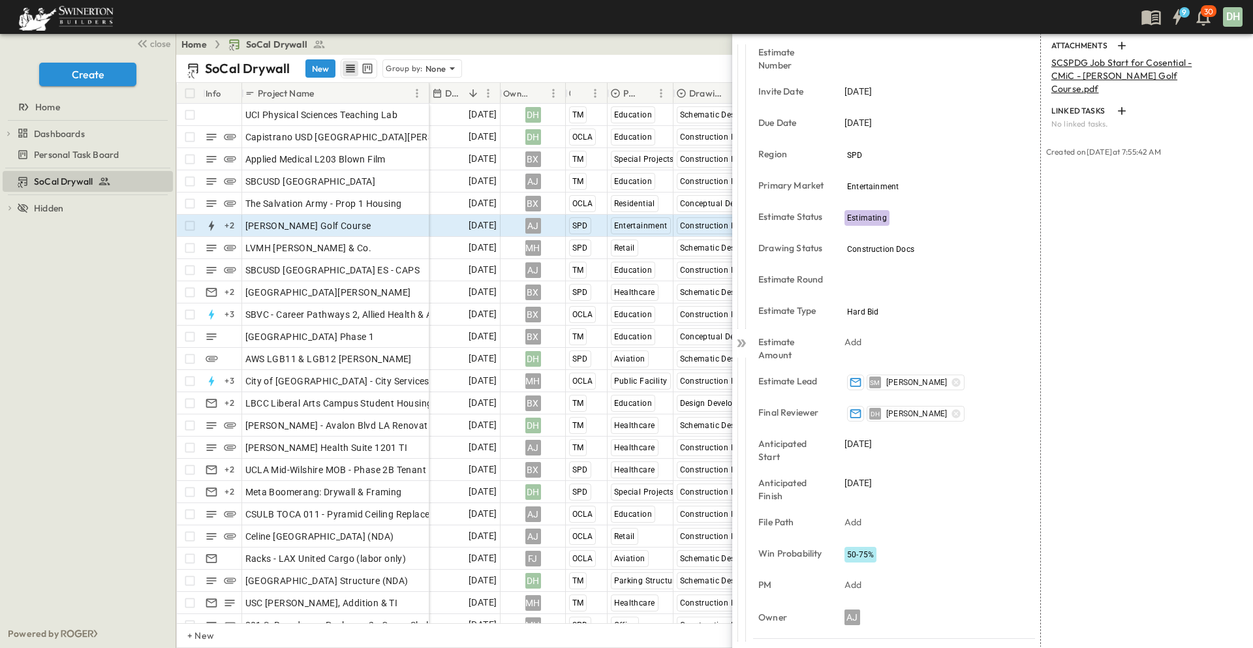
scroll to position [192, 0]
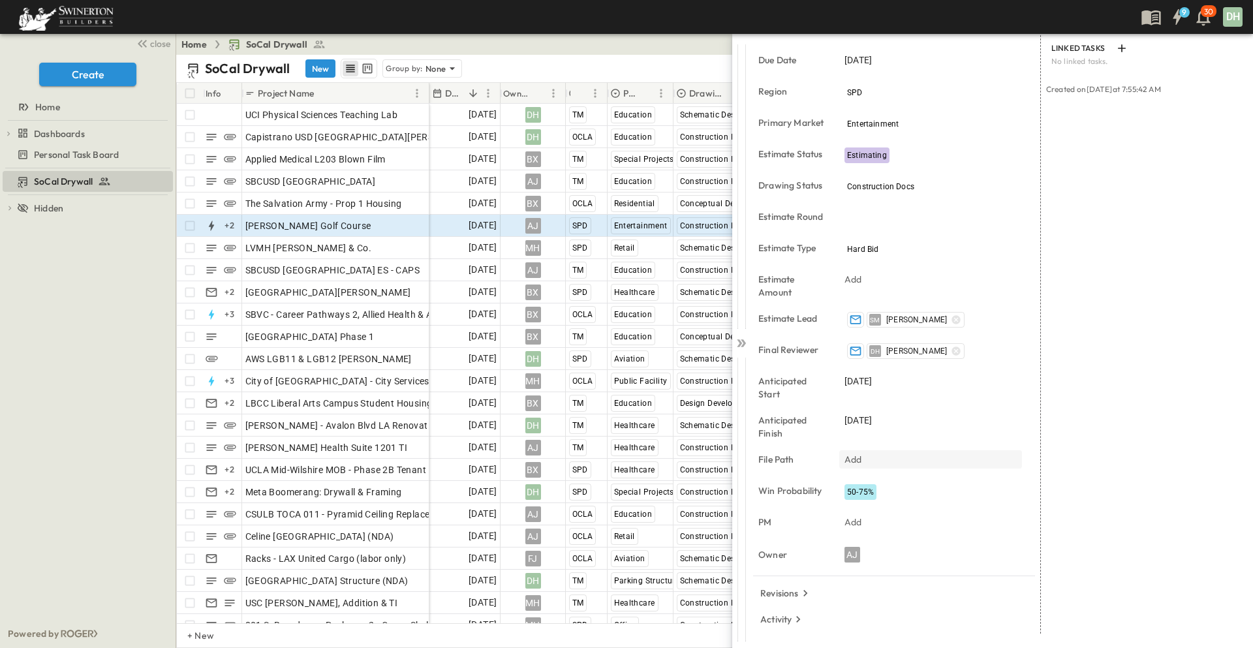
click at [870, 462] on div "Add" at bounding box center [930, 459] width 183 height 18
type input "**********"
drag, startPoint x: 1088, startPoint y: 399, endPoint x: 1116, endPoint y: 396, distance: 27.6
click at [1089, 399] on div "LINKED EMAILS No linked emails. ATTACHMENTS SCSPDG Job Start for Cosential - CM…" at bounding box center [1142, 289] width 202 height 690
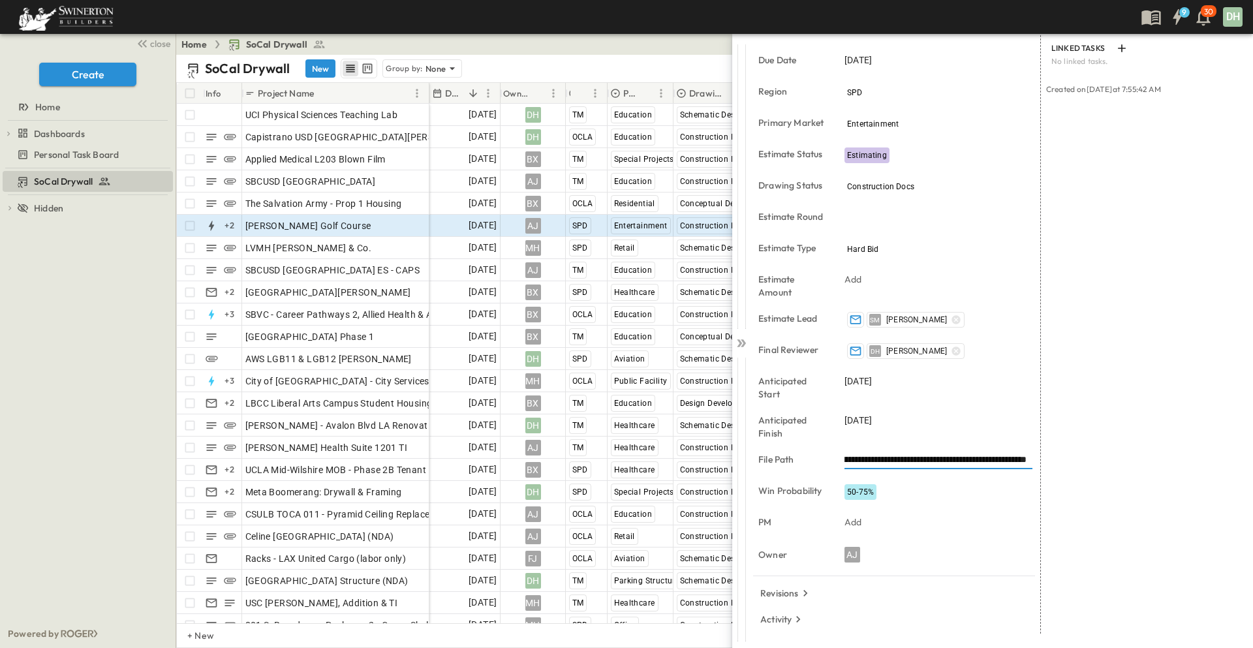
scroll to position [0, 0]
click at [742, 343] on icon at bounding box center [741, 343] width 13 height 13
